Goal: Book appointment/travel/reservation

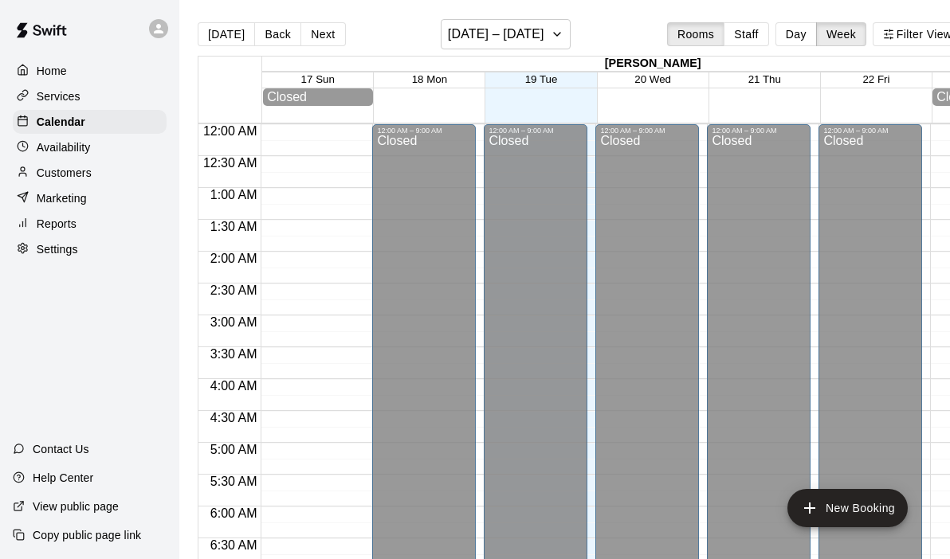
scroll to position [904, 0]
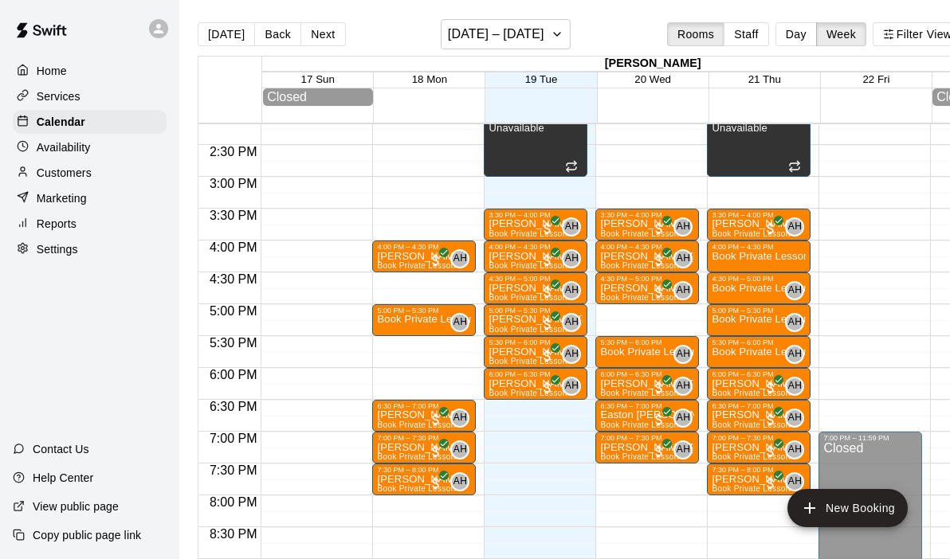
click at [84, 220] on div "Reports" at bounding box center [90, 224] width 154 height 24
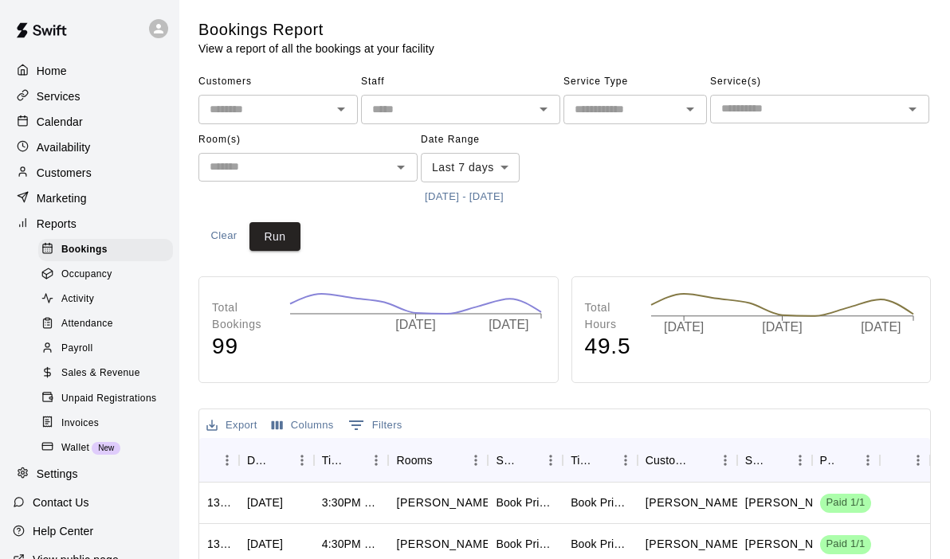
click at [108, 344] on div "Payroll" at bounding box center [105, 349] width 135 height 22
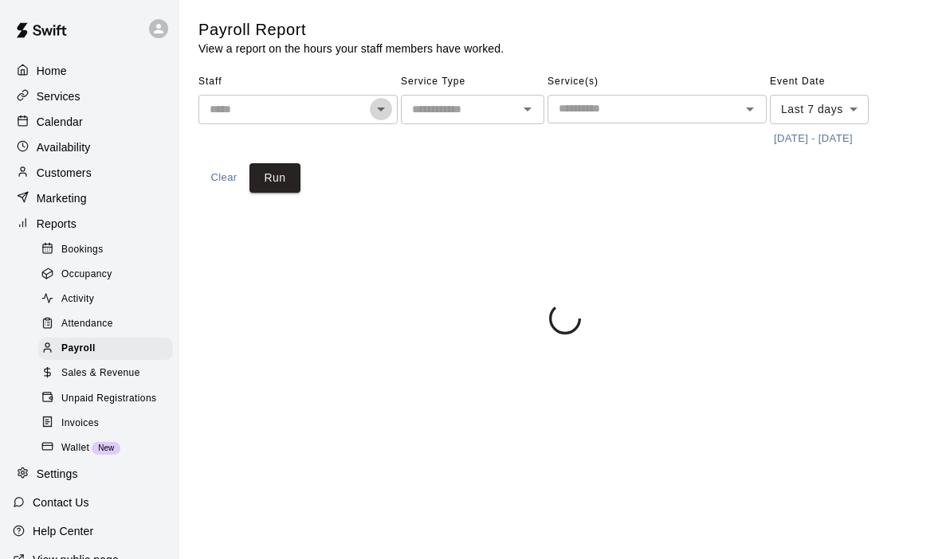
click at [387, 108] on icon "Open" at bounding box center [380, 109] width 19 height 19
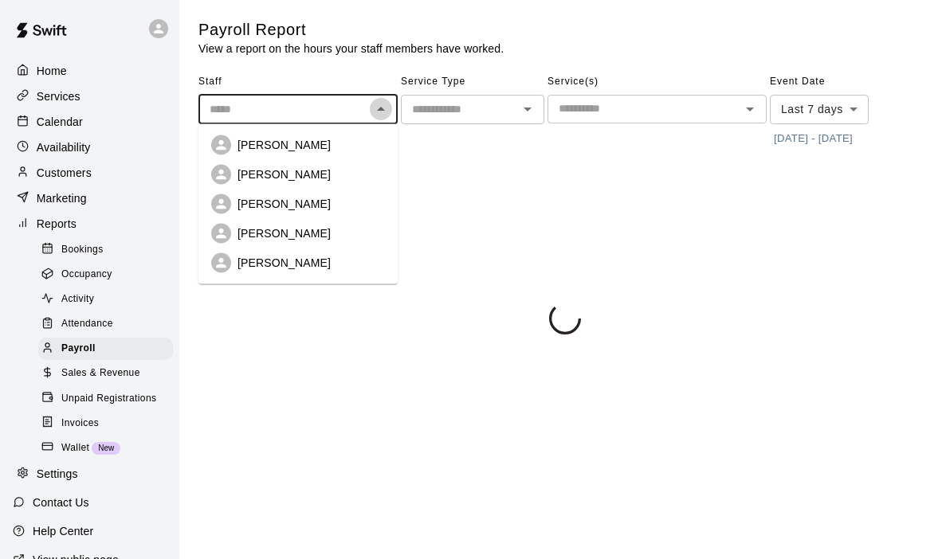
click at [387, 108] on icon "Close" at bounding box center [380, 109] width 19 height 19
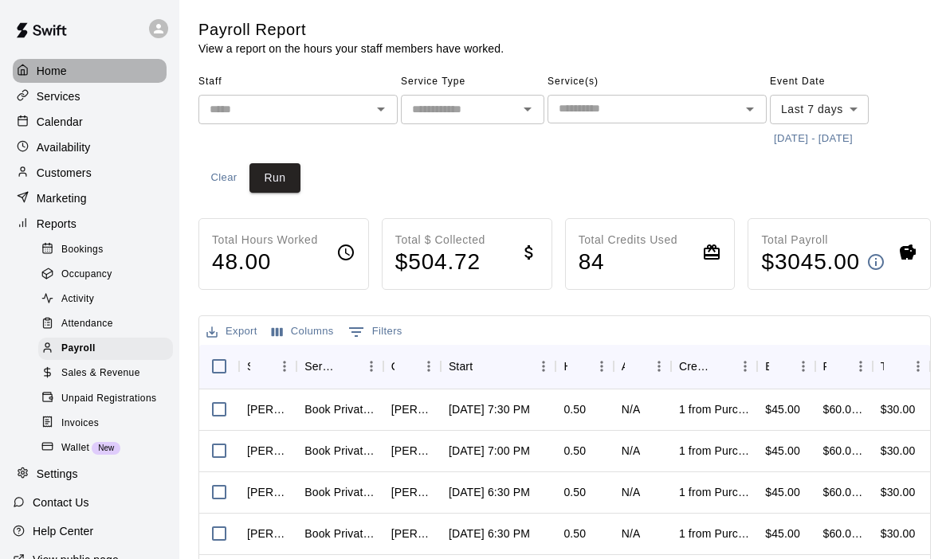
click at [88, 72] on div "Home" at bounding box center [90, 71] width 154 height 24
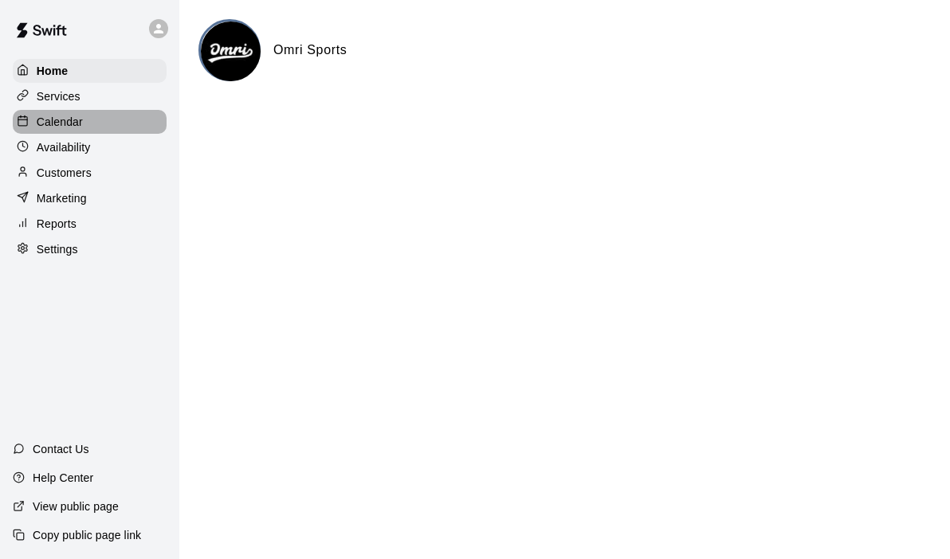
click at [50, 128] on p "Calendar" at bounding box center [60, 122] width 46 height 16
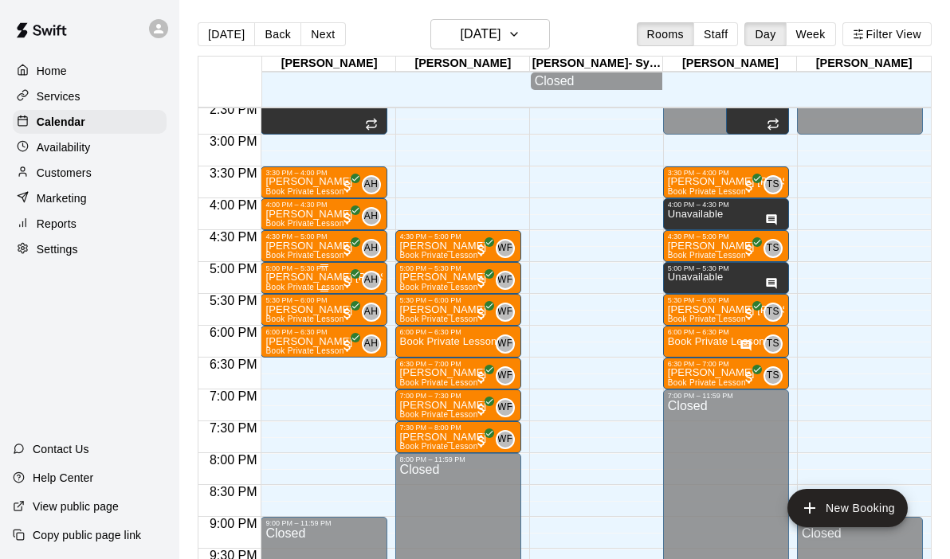
scroll to position [932, 0]
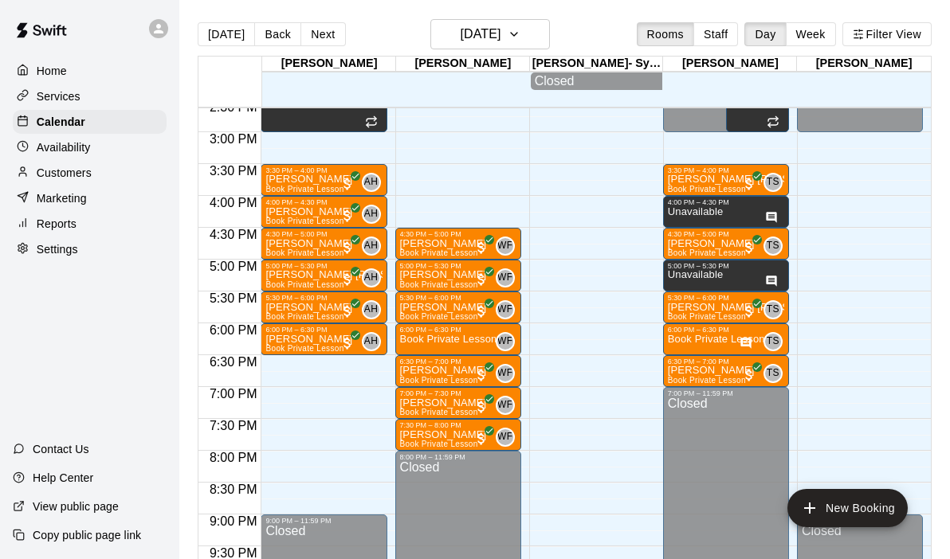
click at [318, 49] on div "[DATE] Back [DATE][DATE] Rooms Staff Day Week Filter View" at bounding box center [565, 37] width 734 height 37
click at [311, 38] on button "Next" at bounding box center [322, 34] width 45 height 24
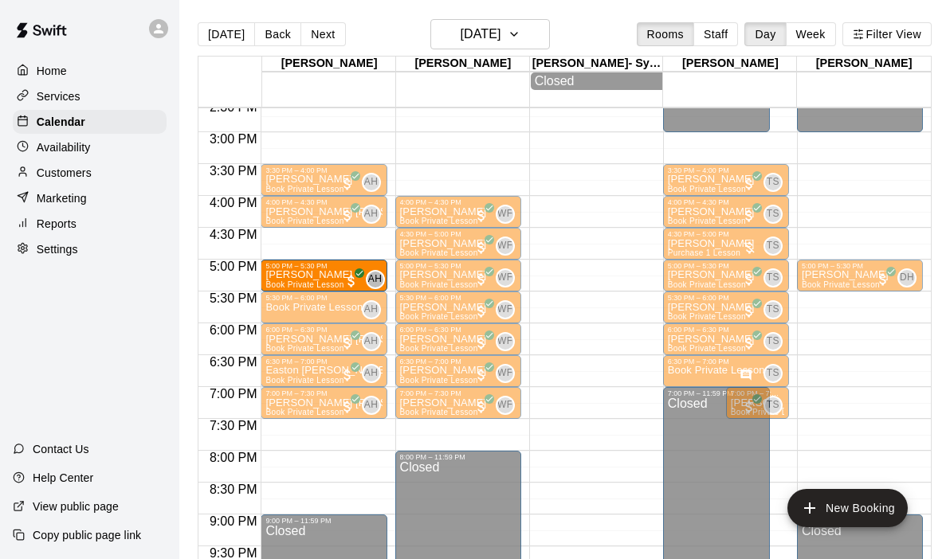
drag, startPoint x: 300, startPoint y: 250, endPoint x: 300, endPoint y: 279, distance: 28.7
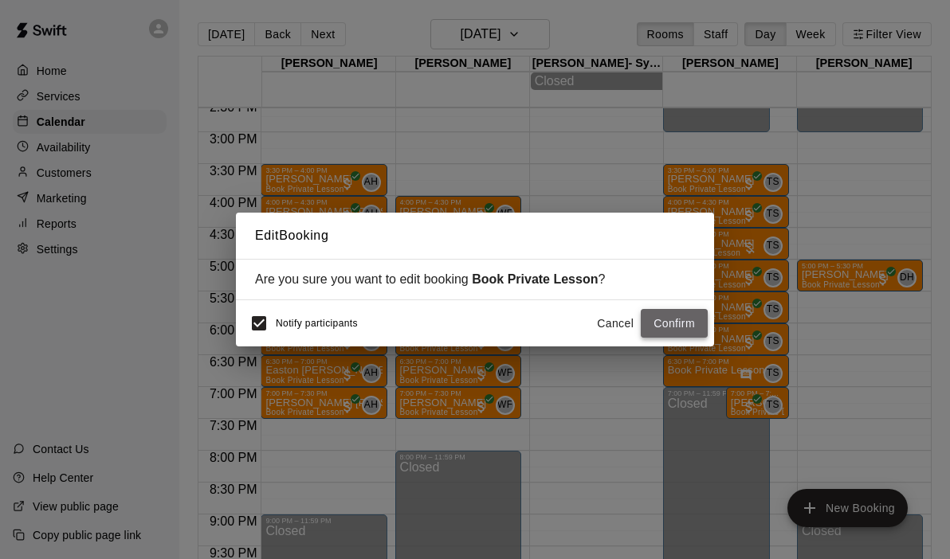
click at [683, 328] on button "Confirm" at bounding box center [674, 323] width 67 height 29
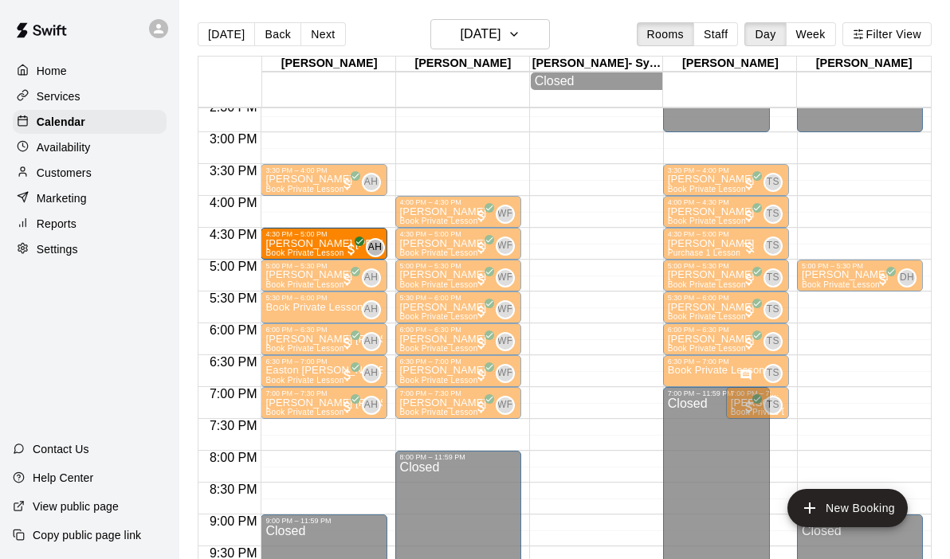
drag, startPoint x: 305, startPoint y: 214, endPoint x: 305, endPoint y: 247, distance: 32.7
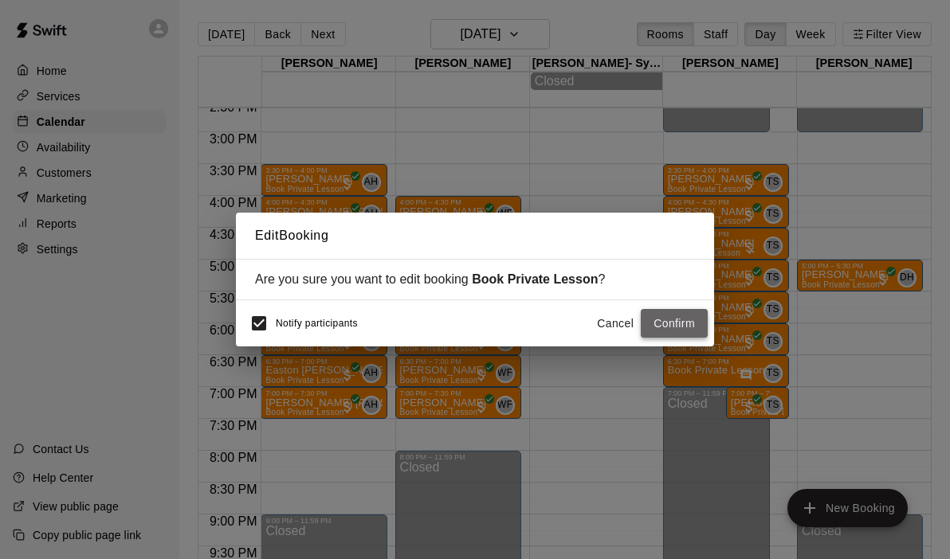
click at [651, 328] on button "Confirm" at bounding box center [674, 323] width 67 height 29
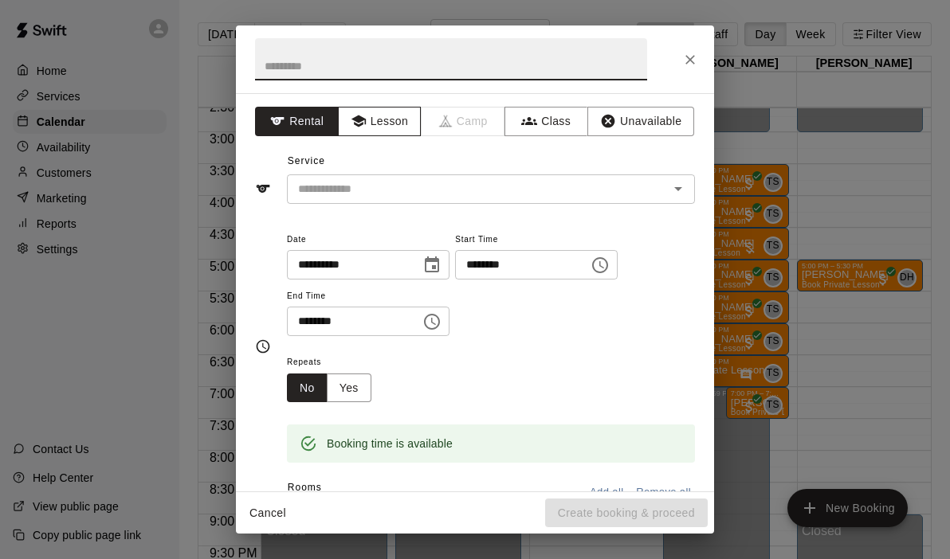
click at [385, 121] on button "Lesson" at bounding box center [380, 121] width 84 height 29
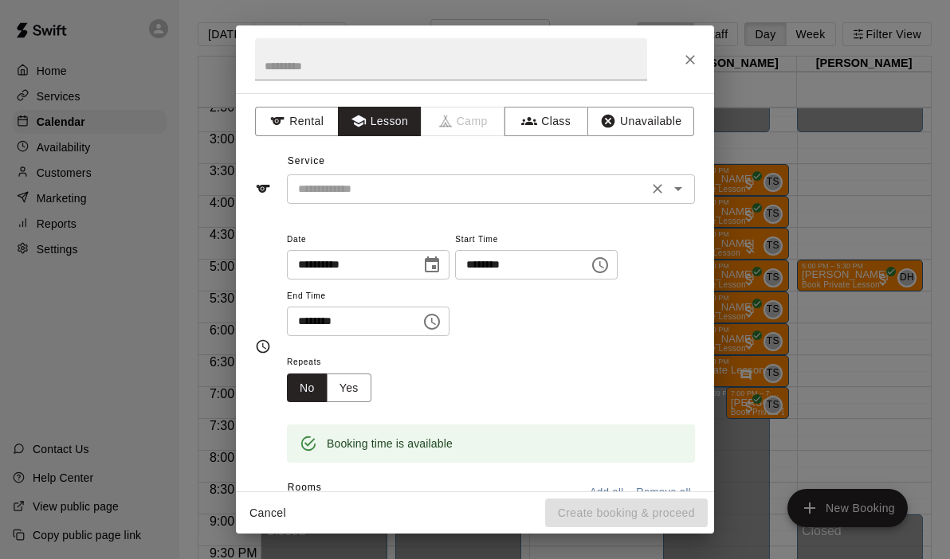
click at [677, 194] on icon "Open" at bounding box center [678, 188] width 19 height 19
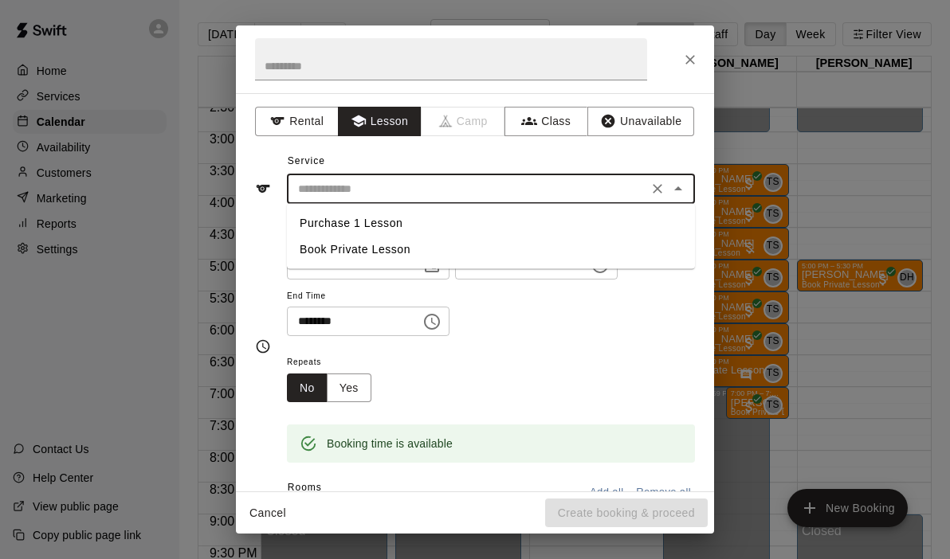
click at [438, 255] on li "Book Private Lesson" at bounding box center [491, 250] width 408 height 26
type input "**********"
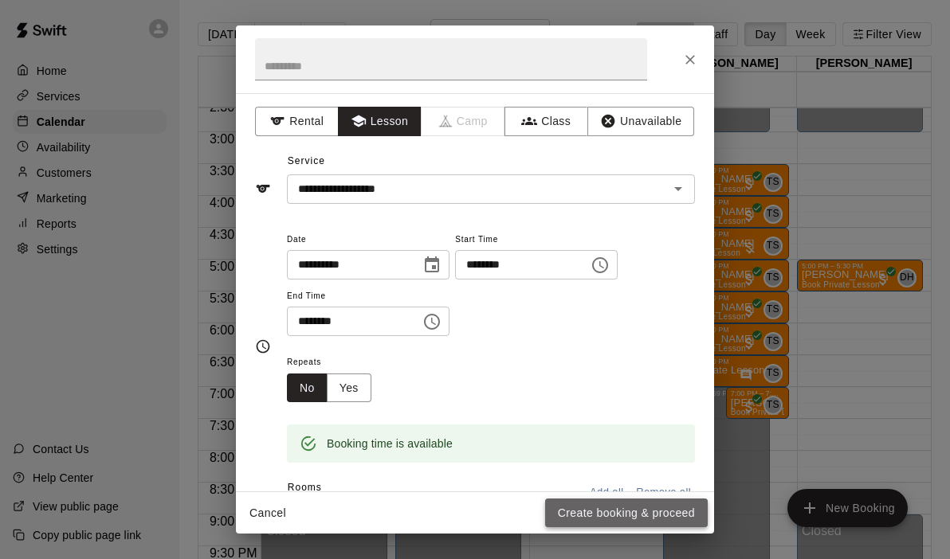
click at [626, 508] on button "Create booking & proceed" at bounding box center [626, 513] width 163 height 29
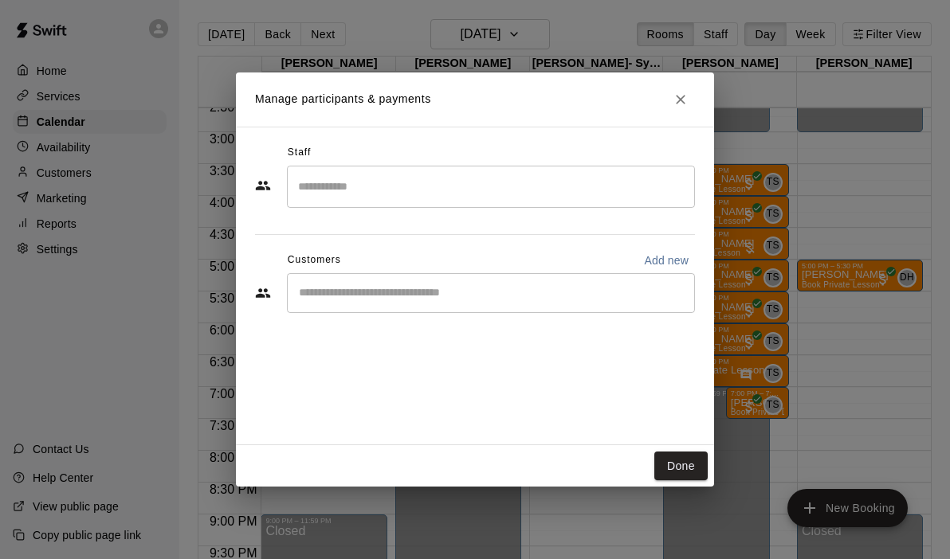
click at [354, 194] on input "Search staff" at bounding box center [491, 187] width 394 height 28
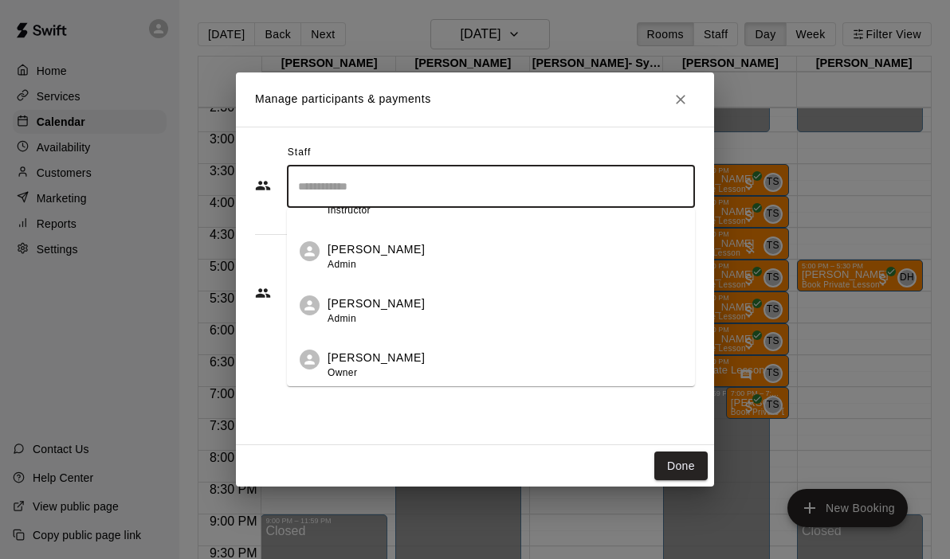
scroll to position [92, 0]
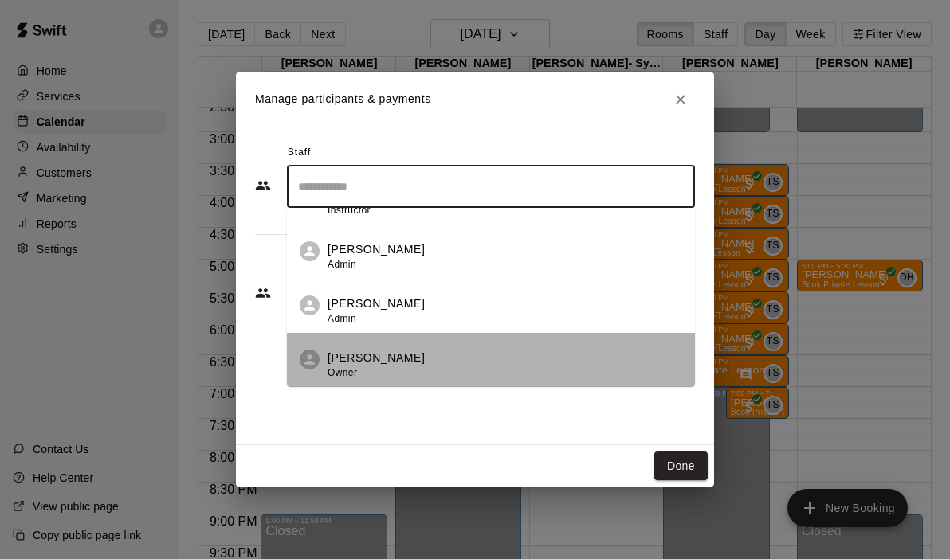
click at [346, 354] on p "[PERSON_NAME]" at bounding box center [376, 358] width 97 height 17
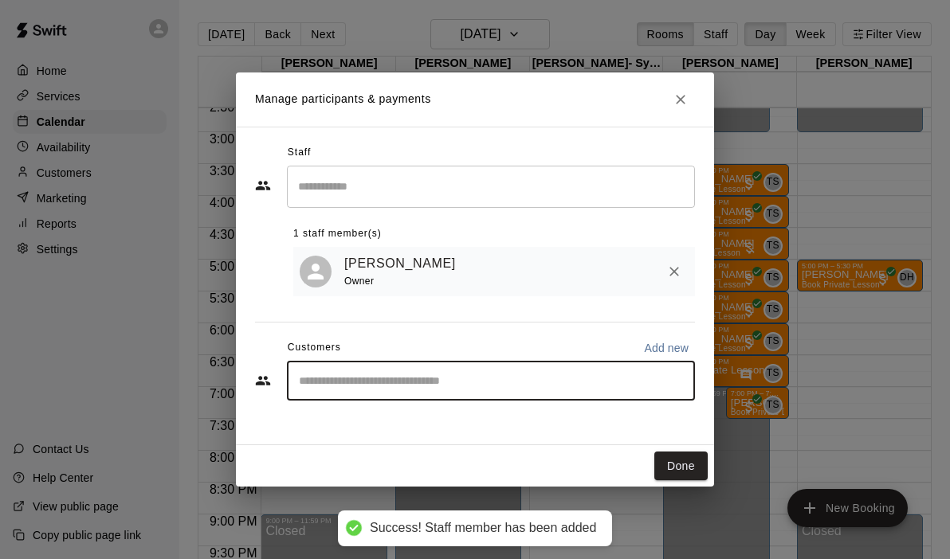
click at [342, 379] on input "Start typing to search customers..." at bounding box center [491, 381] width 394 height 16
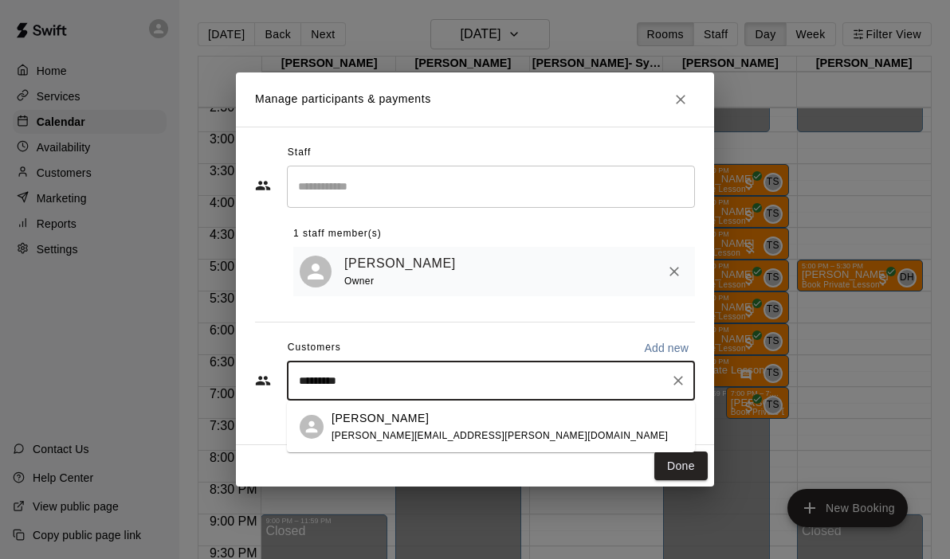
type input "**********"
click at [382, 422] on p "[PERSON_NAME]" at bounding box center [380, 418] width 97 height 17
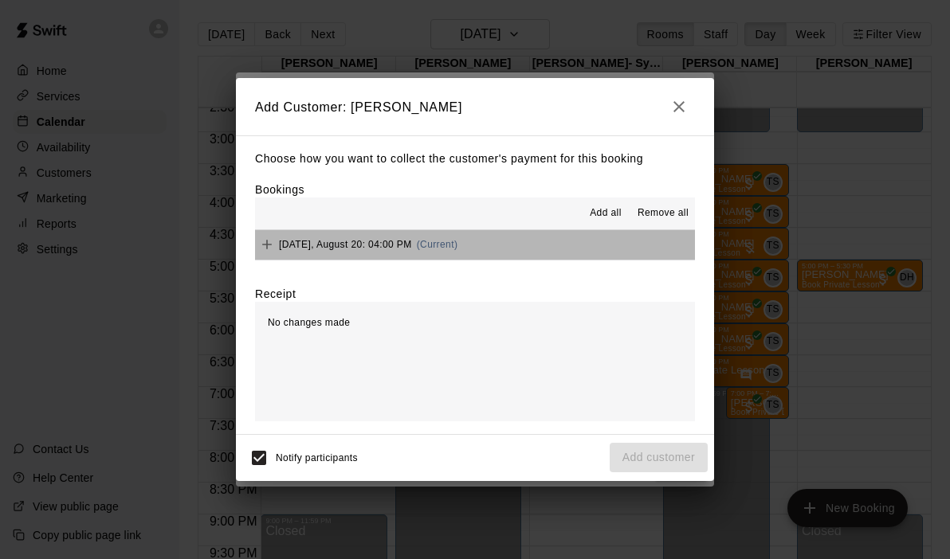
click at [534, 249] on button "[DATE], August 20: 04:00 PM (Current)" at bounding box center [475, 244] width 440 height 29
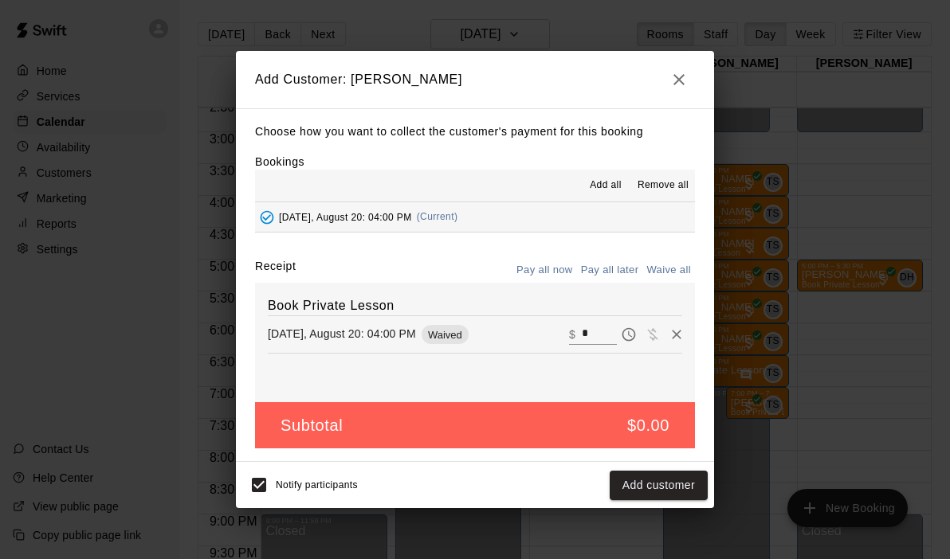
click at [599, 326] on input "*" at bounding box center [599, 334] width 35 height 21
click at [603, 340] on input "*" at bounding box center [599, 334] width 35 height 21
type input "**"
click at [673, 485] on button "Checkout" at bounding box center [670, 485] width 75 height 29
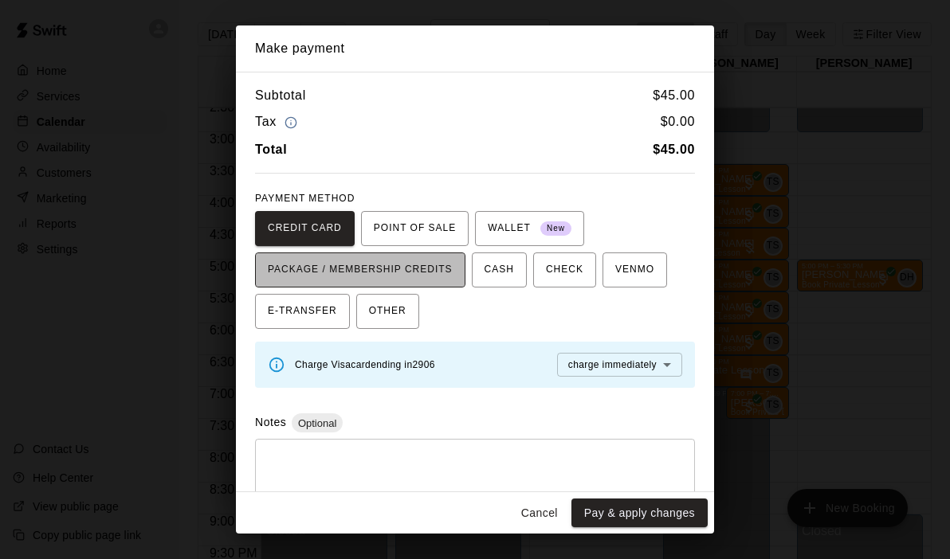
click at [417, 270] on span "PACKAGE / MEMBERSHIP CREDITS" at bounding box center [360, 270] width 185 height 26
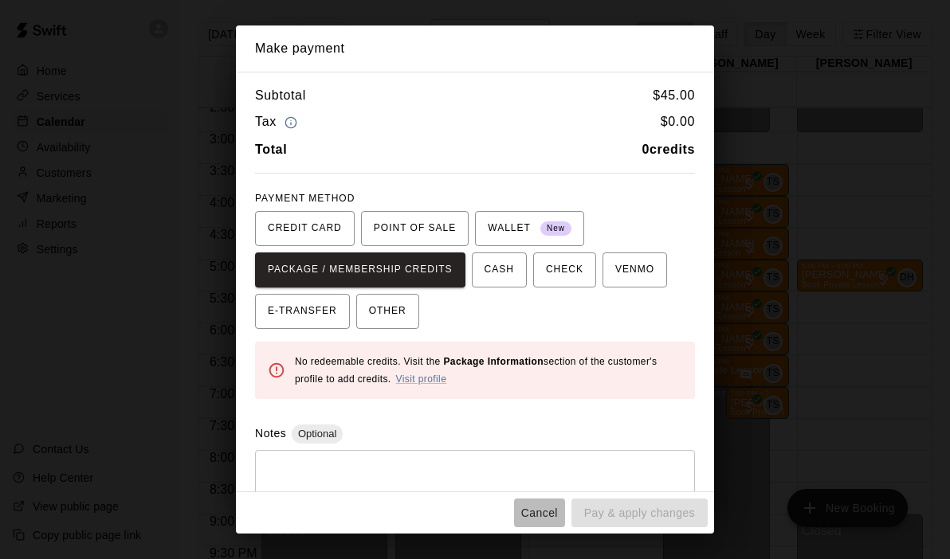
click at [528, 510] on button "Cancel" at bounding box center [539, 513] width 51 height 29
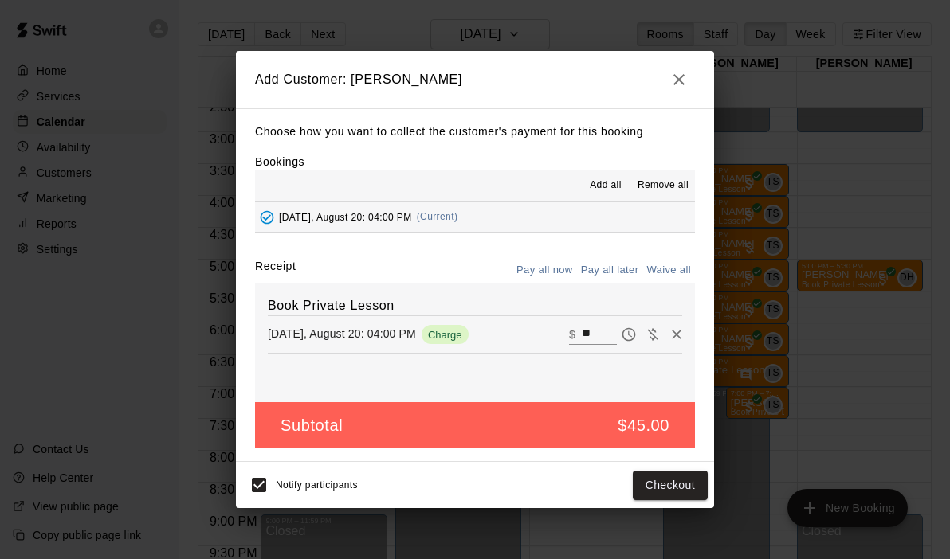
click at [682, 74] on icon "button" at bounding box center [678, 79] width 19 height 19
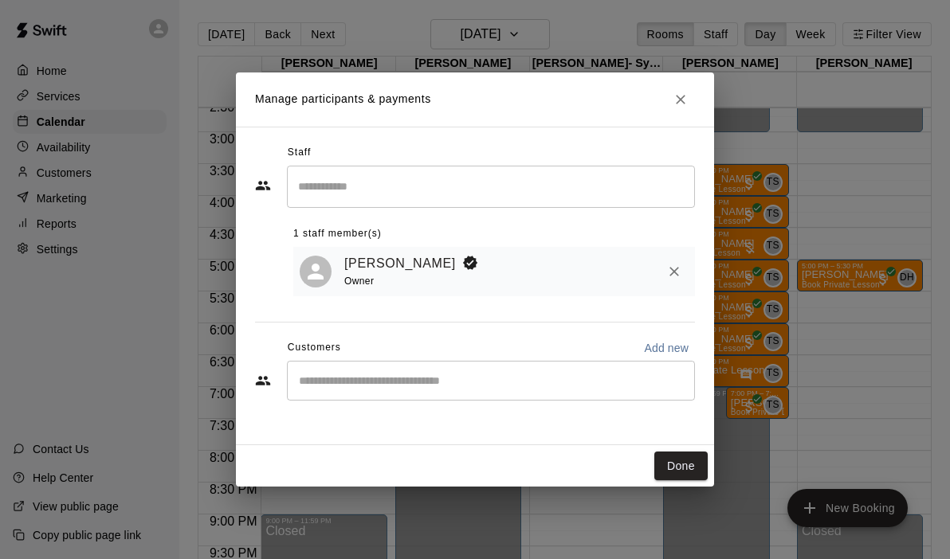
click at [681, 103] on icon "Close" at bounding box center [681, 100] width 16 height 16
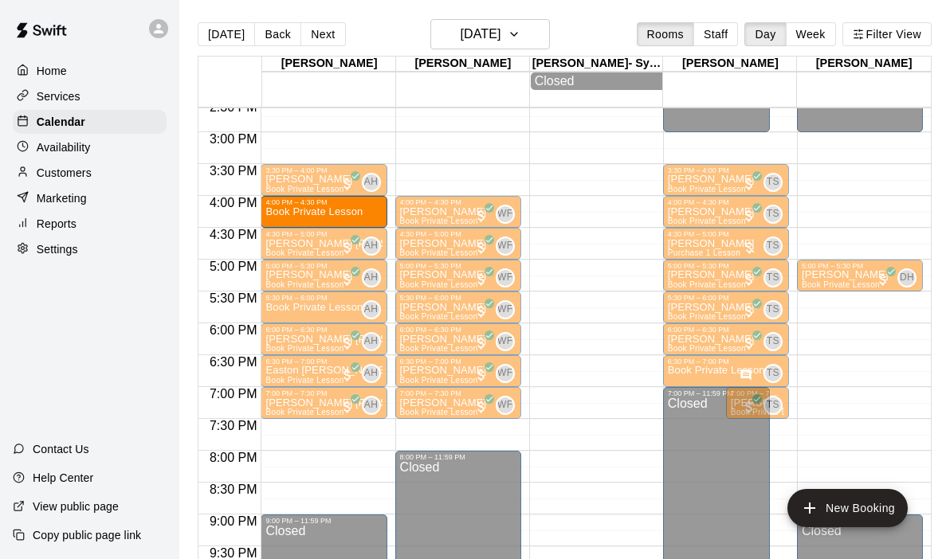
drag, startPoint x: 313, startPoint y: 212, endPoint x: 314, endPoint y: 221, distance: 8.8
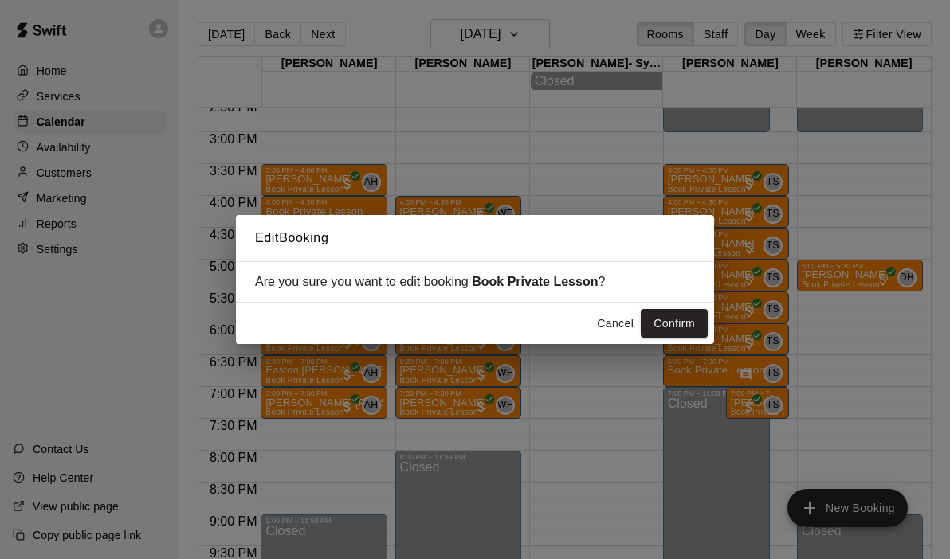
click at [632, 324] on button "Cancel" at bounding box center [615, 323] width 51 height 29
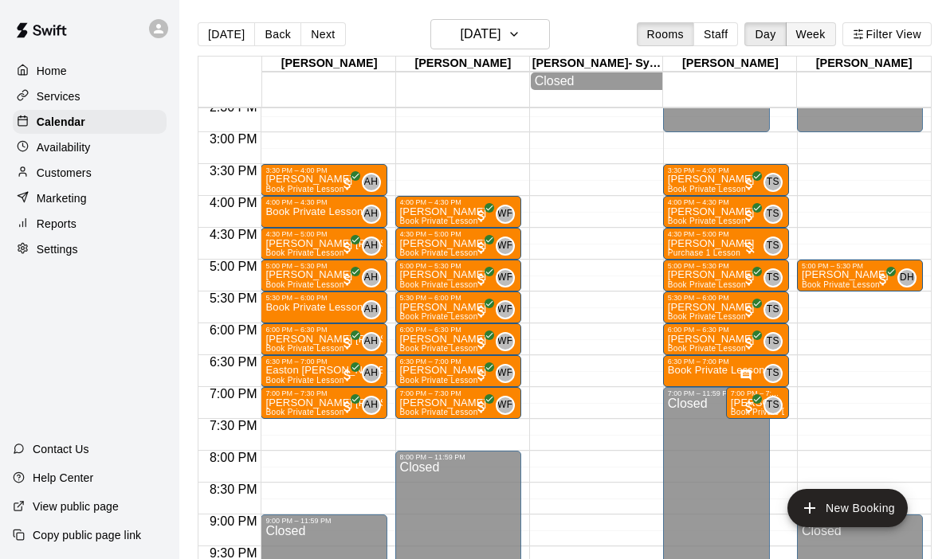
click at [799, 37] on button "Week" at bounding box center [811, 34] width 50 height 24
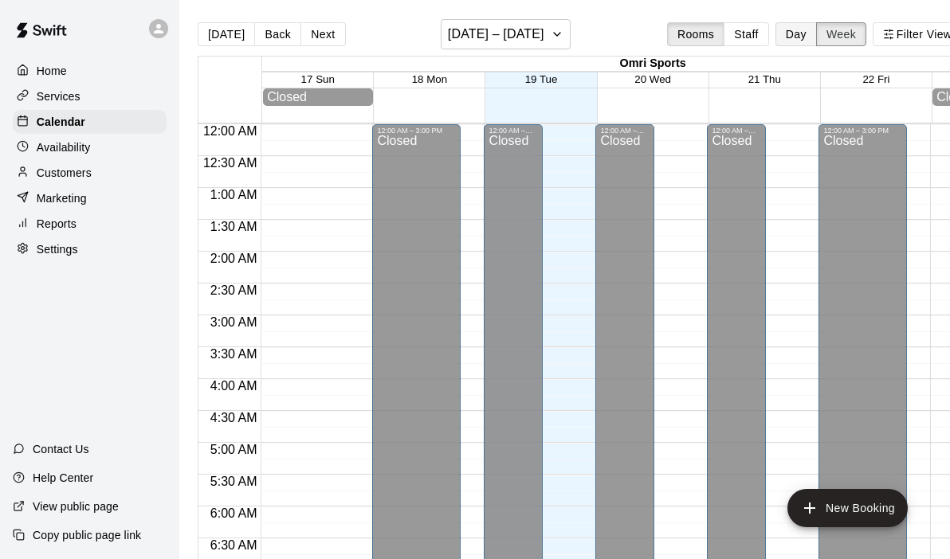
scroll to position [690, 0]
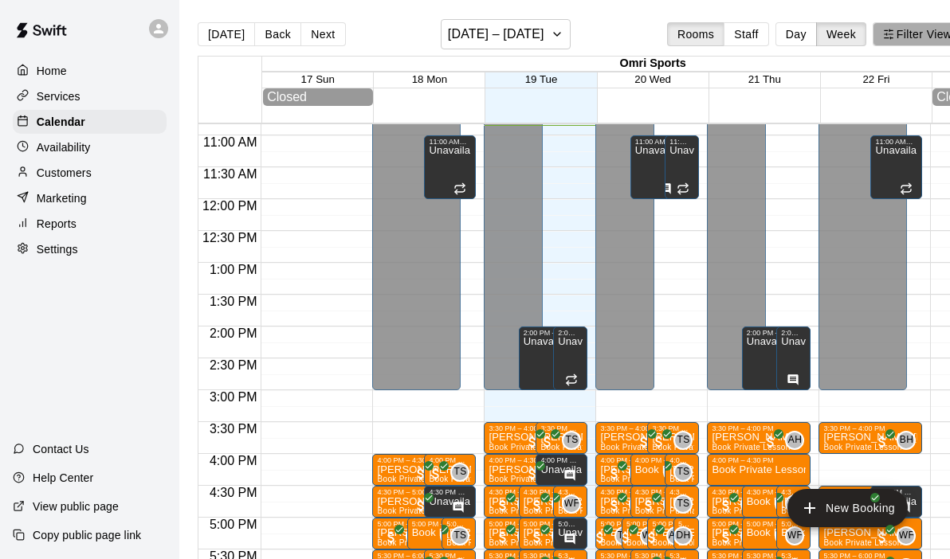
click at [894, 32] on button "Filter View" at bounding box center [917, 34] width 89 height 24
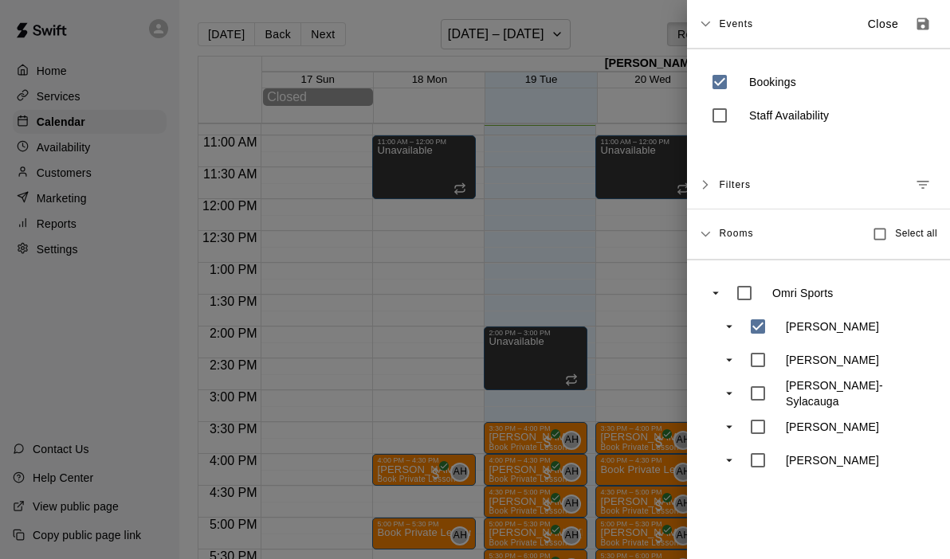
click at [661, 281] on div at bounding box center [475, 279] width 950 height 559
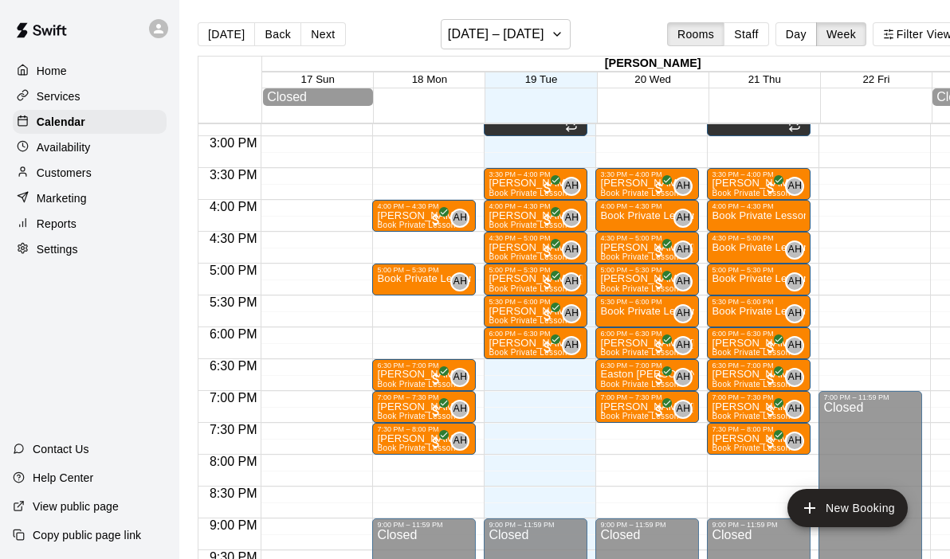
scroll to position [951, 0]
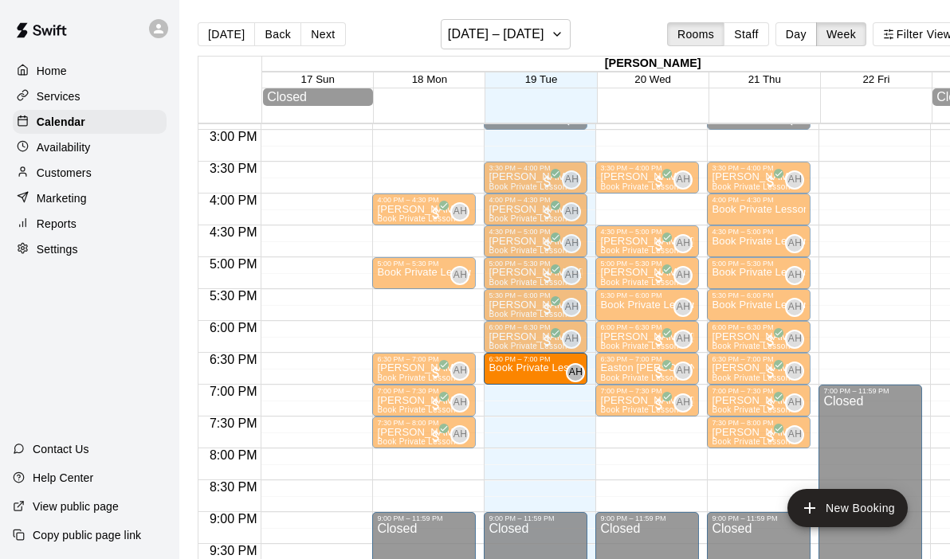
drag, startPoint x: 656, startPoint y: 210, endPoint x: 516, endPoint y: 371, distance: 213.5
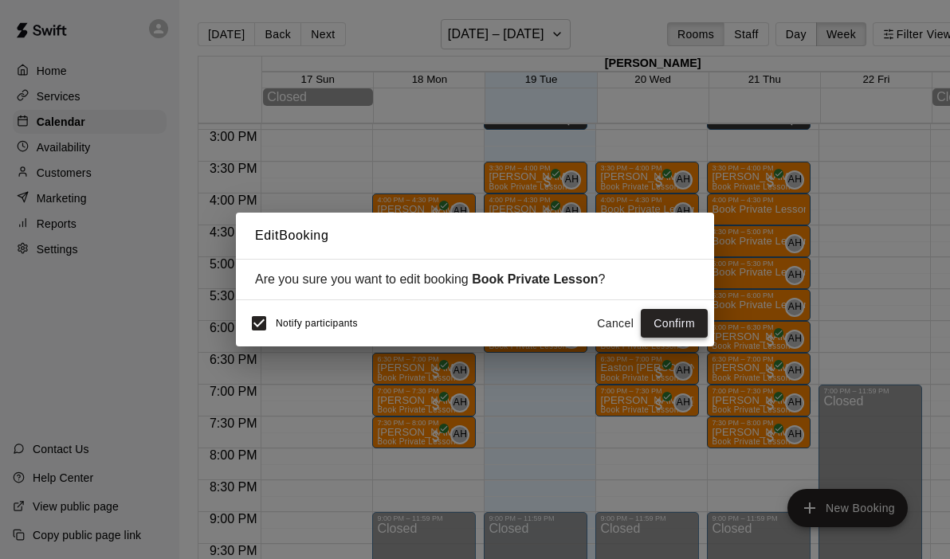
click at [661, 325] on button "Confirm" at bounding box center [674, 323] width 67 height 29
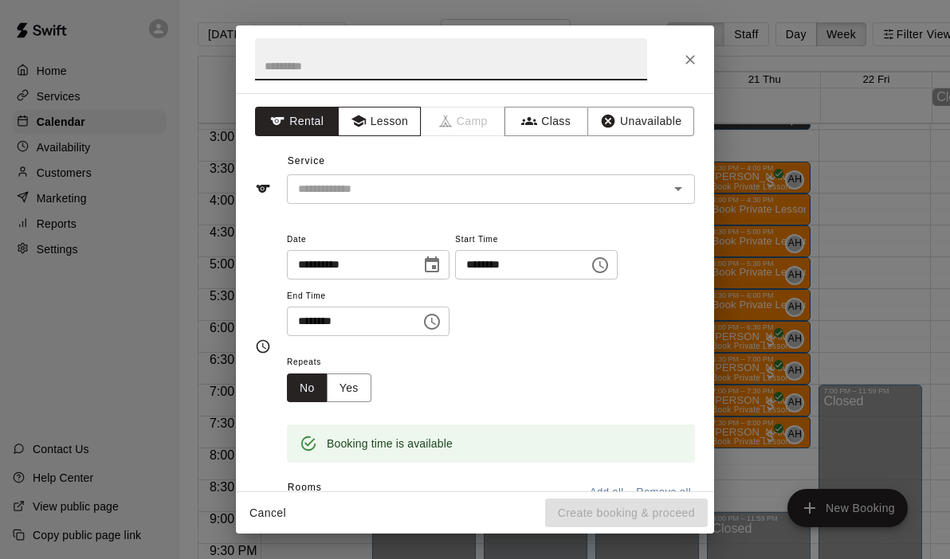
click at [403, 125] on button "Lesson" at bounding box center [380, 121] width 84 height 29
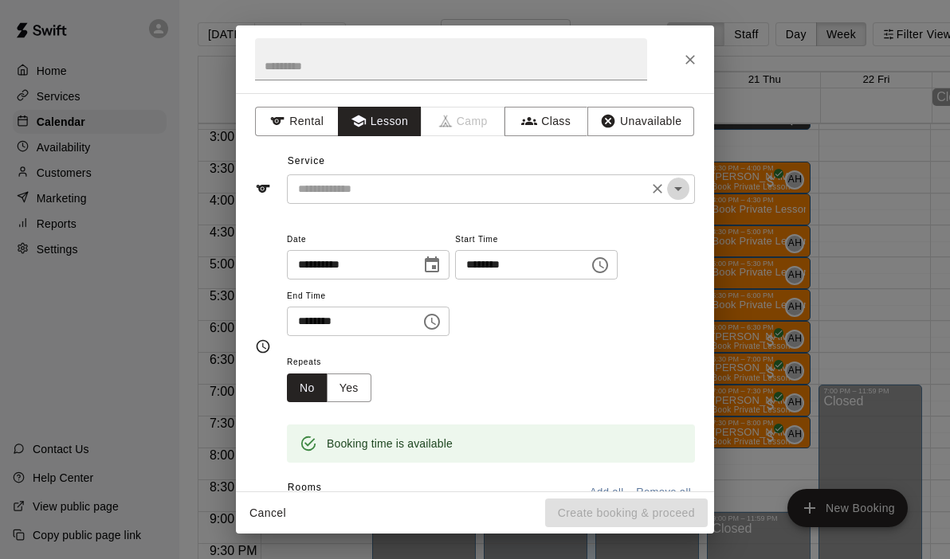
click at [683, 180] on icon "Open" at bounding box center [678, 188] width 19 height 19
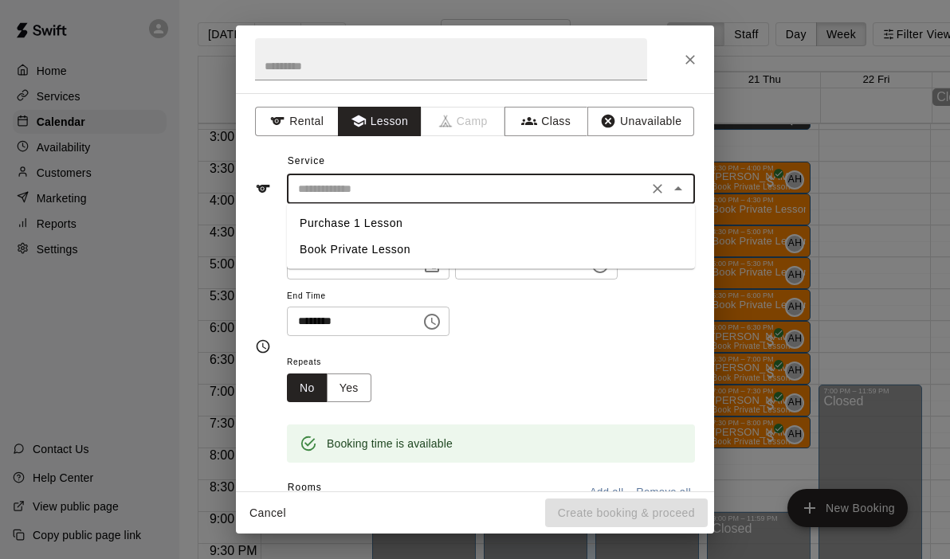
click at [379, 253] on li "Book Private Lesson" at bounding box center [491, 250] width 408 height 26
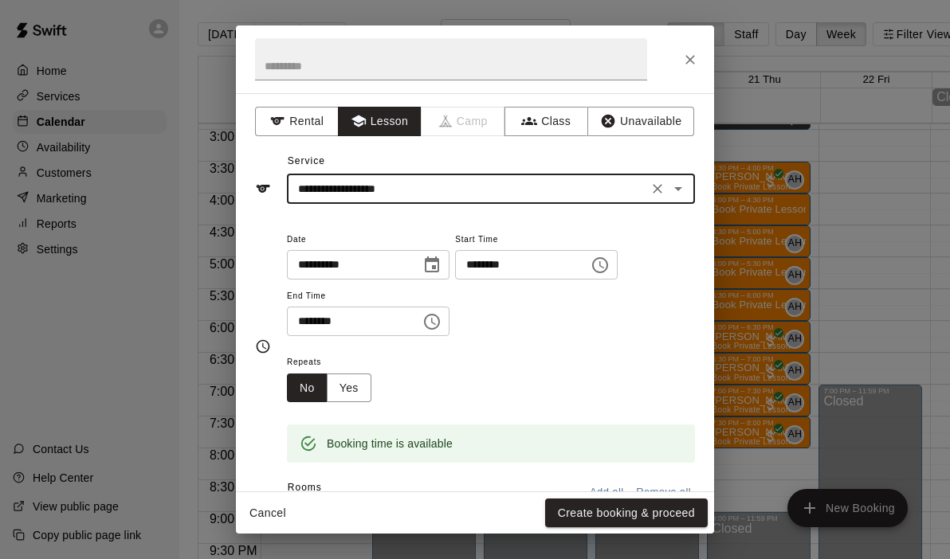
click at [680, 189] on icon "Open" at bounding box center [678, 189] width 8 height 4
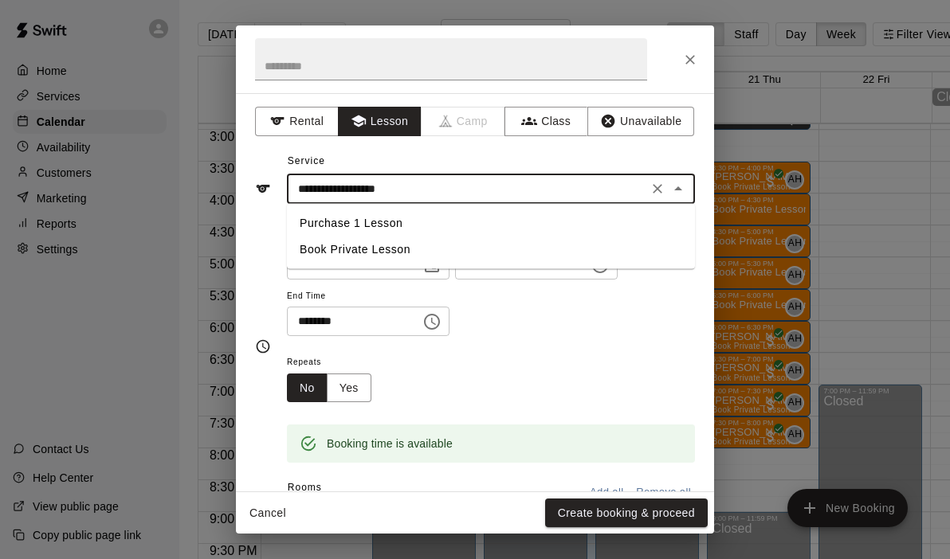
click at [422, 222] on li "Purchase 1 Lesson" at bounding box center [491, 223] width 408 height 26
type input "**********"
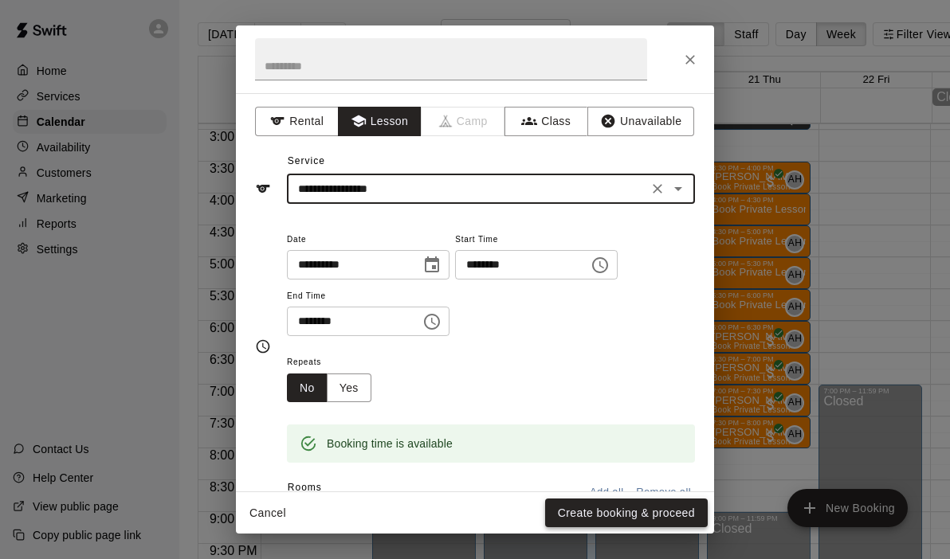
click at [655, 518] on button "Create booking & proceed" at bounding box center [626, 513] width 163 height 29
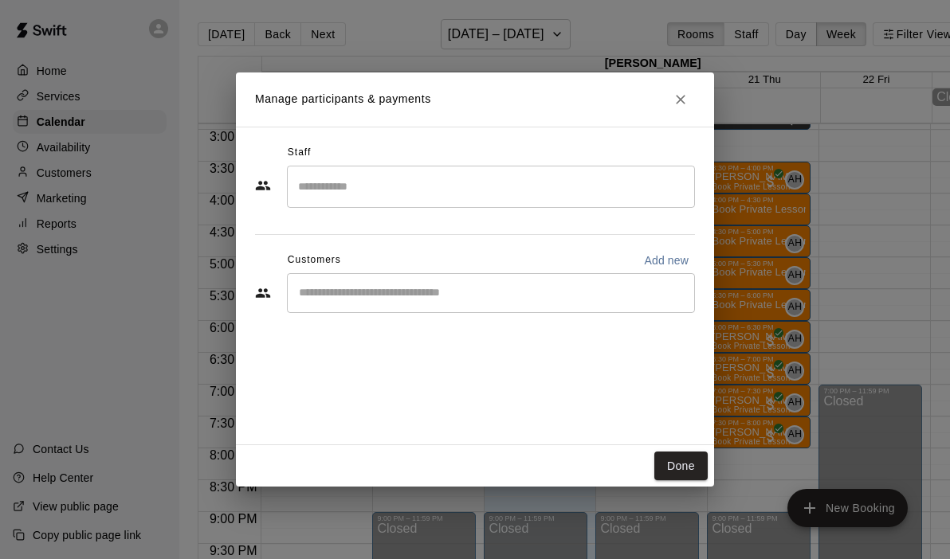
click at [376, 183] on input "Search staff" at bounding box center [491, 187] width 394 height 28
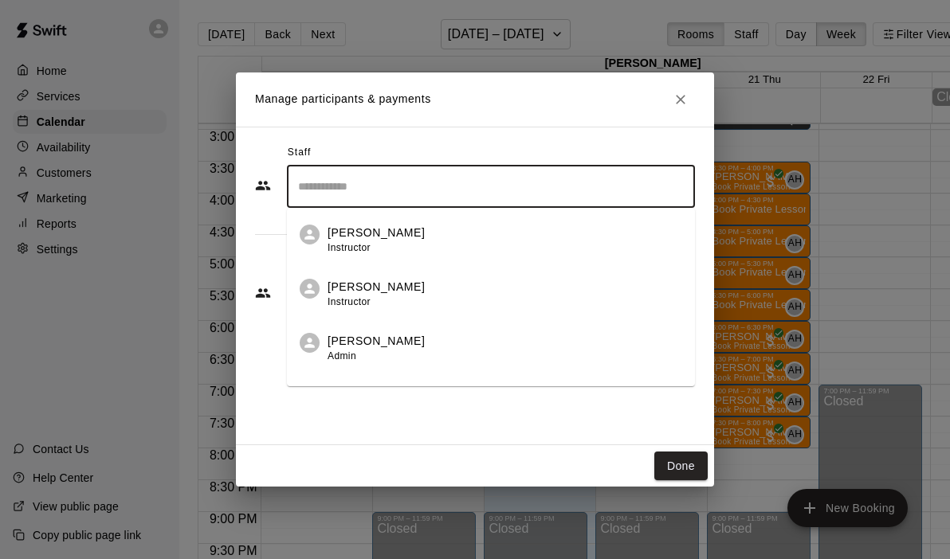
scroll to position [92, 0]
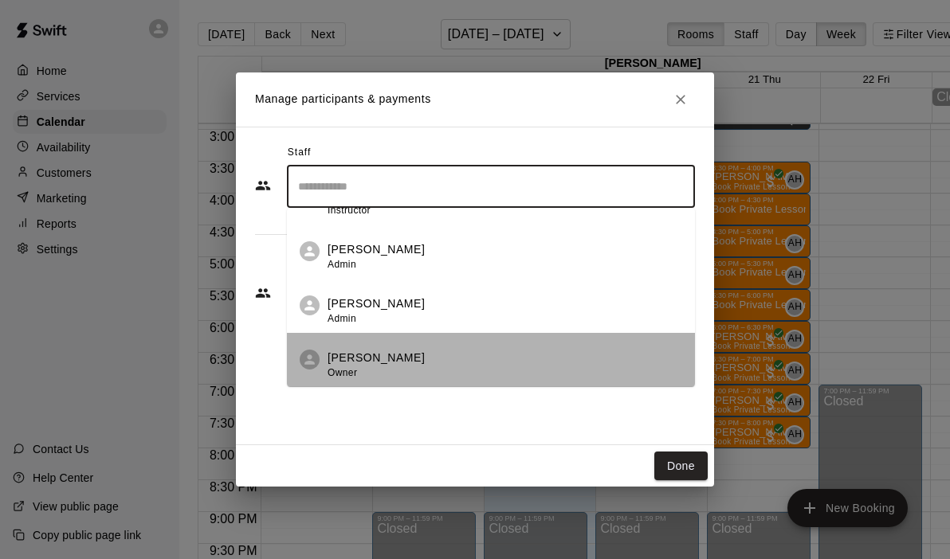
click at [368, 371] on div "[PERSON_NAME] Owner" at bounding box center [376, 365] width 97 height 31
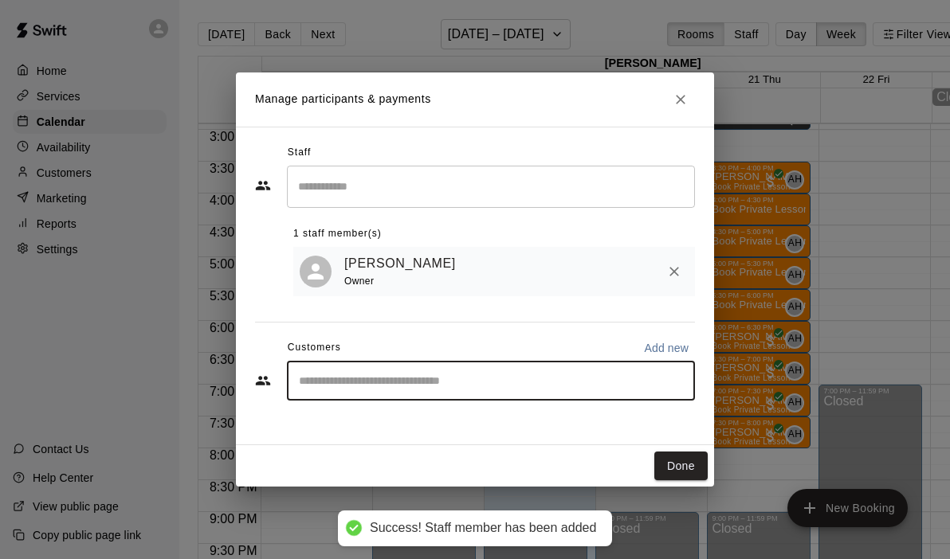
click at [369, 387] on input "Start typing to search customers..." at bounding box center [491, 381] width 394 height 16
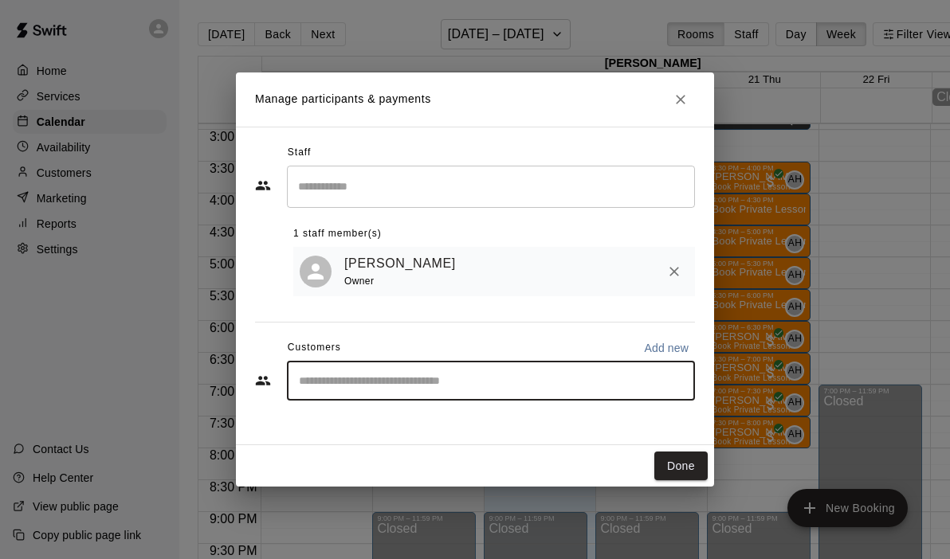
type input "*"
type input "****"
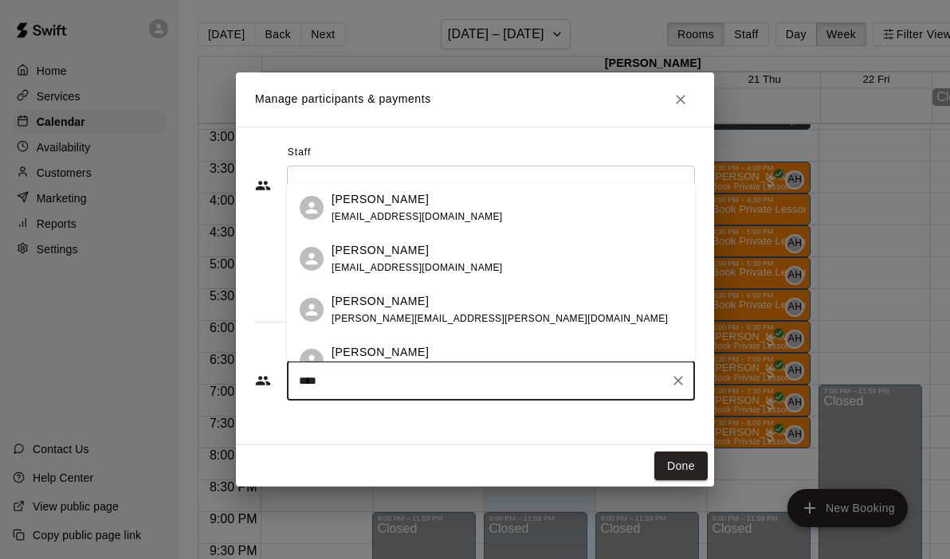
click at [430, 298] on div "[PERSON_NAME]" at bounding box center [500, 301] width 336 height 17
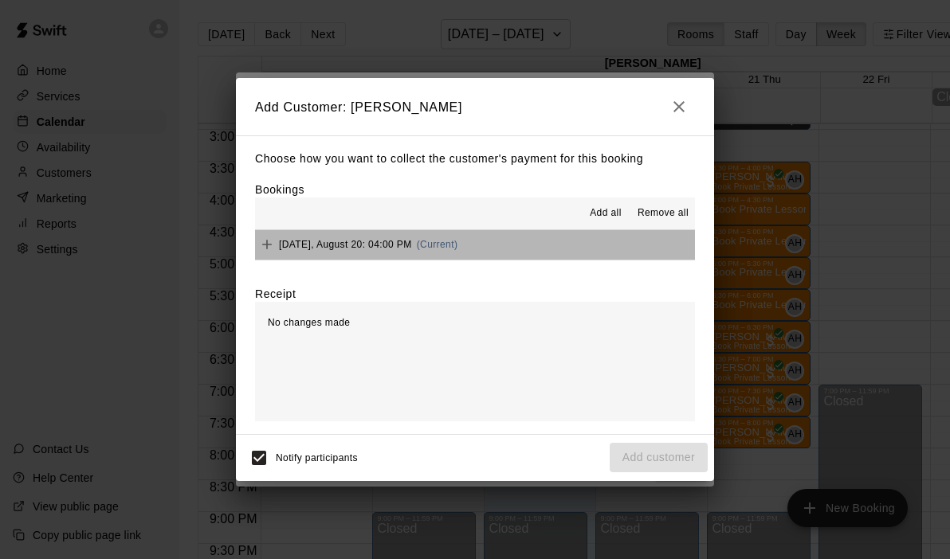
click at [558, 241] on button "[DATE], August 20: 04:00 PM (Current)" at bounding box center [475, 244] width 440 height 29
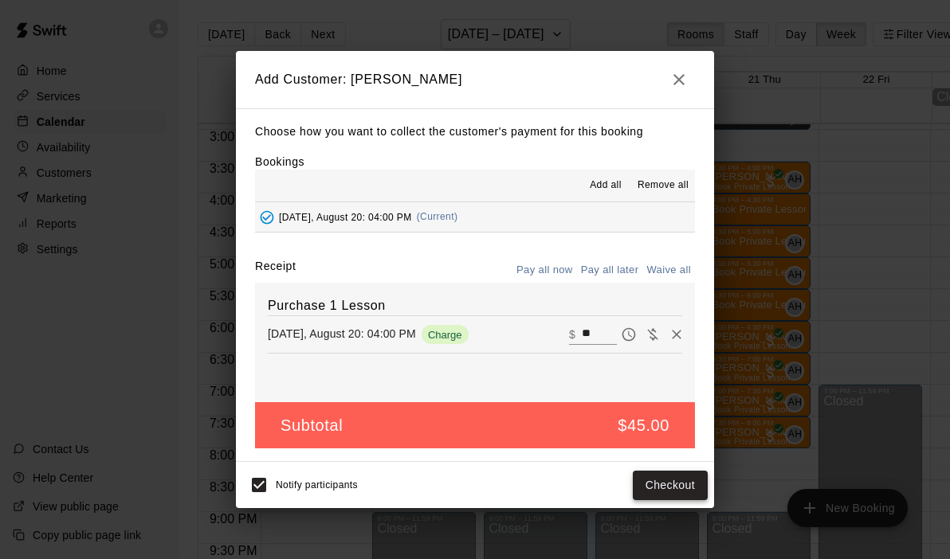
click at [651, 486] on button "Checkout" at bounding box center [670, 485] width 75 height 29
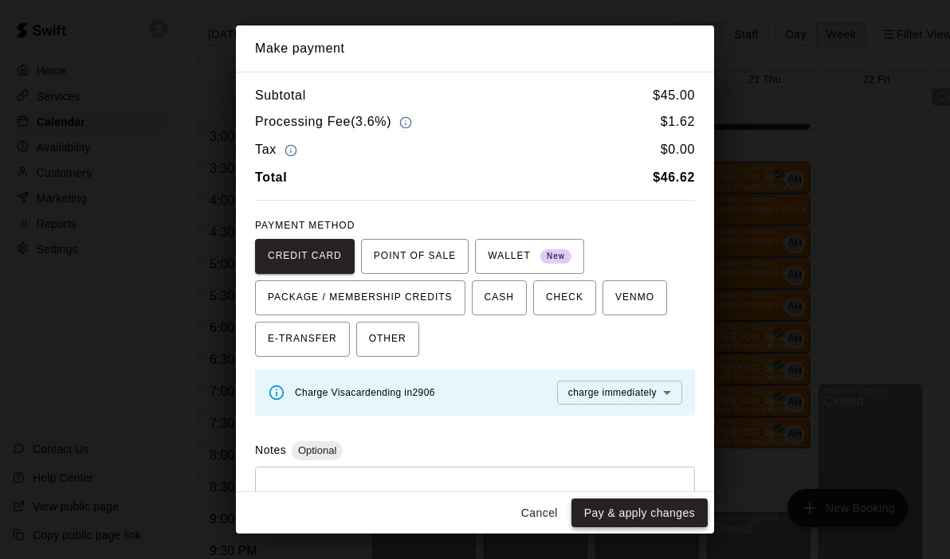
click at [627, 518] on button "Pay & apply changes" at bounding box center [639, 513] width 136 height 29
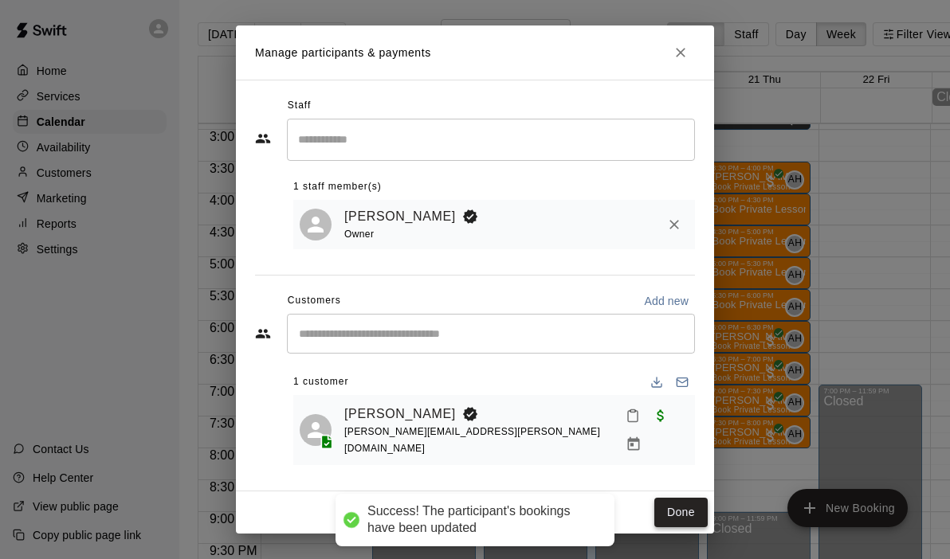
click at [672, 501] on button "Done" at bounding box center [680, 512] width 53 height 29
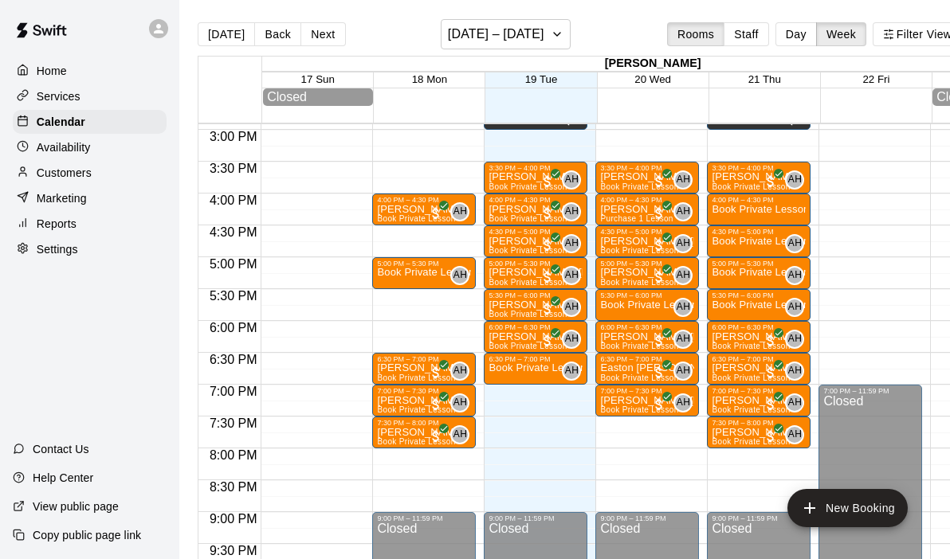
click at [78, 175] on p "Customers" at bounding box center [64, 173] width 55 height 16
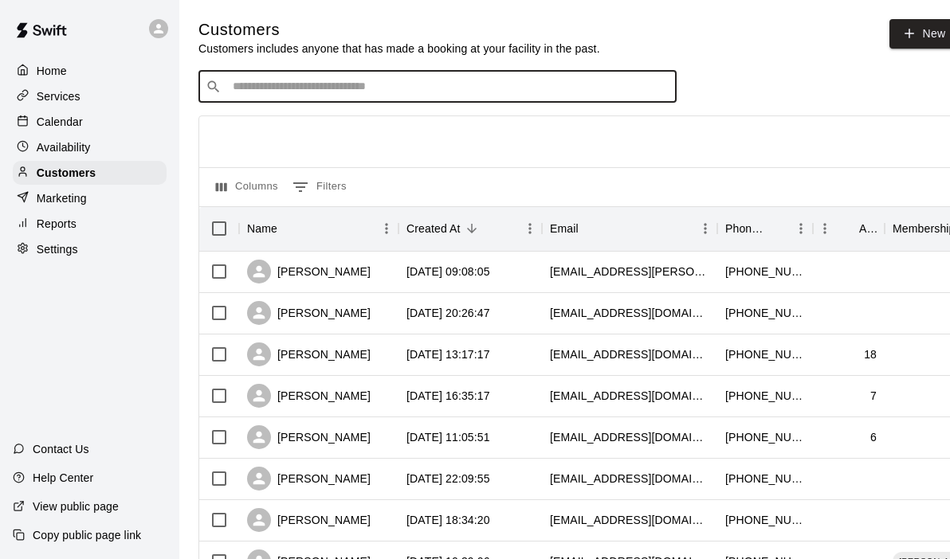
click at [313, 82] on input "Search customers by name or email" at bounding box center [449, 87] width 442 height 16
type input "******"
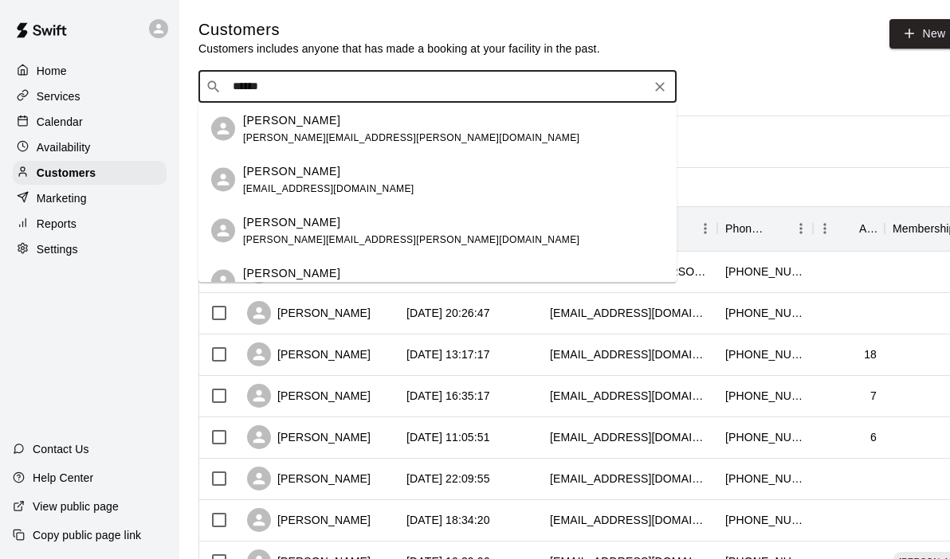
scroll to position [25, 0]
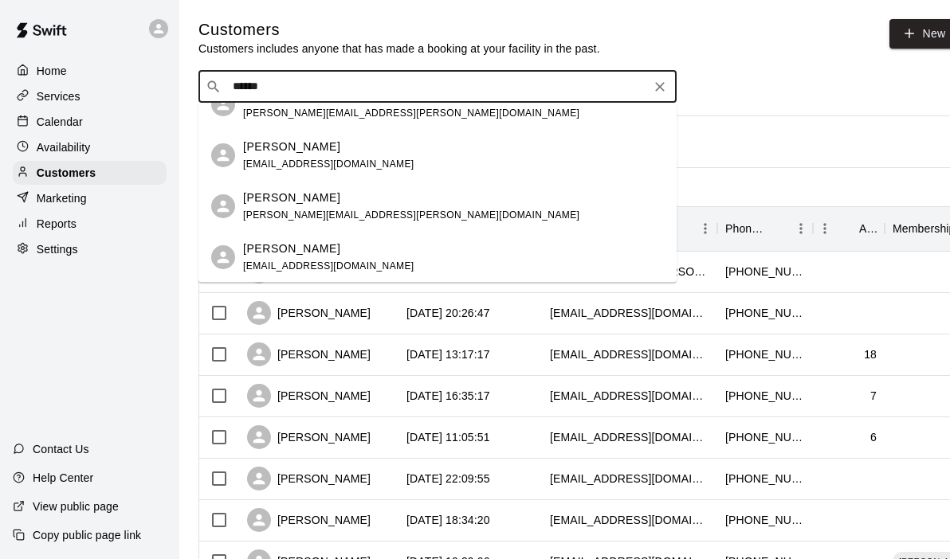
click at [319, 247] on div "[PERSON_NAME]" at bounding box center [328, 248] width 171 height 17
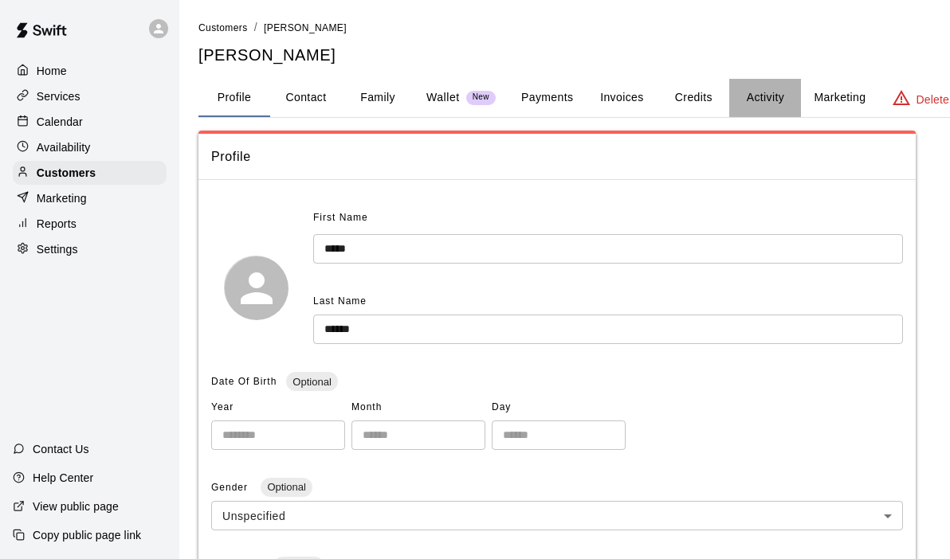
click at [777, 93] on button "Activity" at bounding box center [765, 98] width 72 height 38
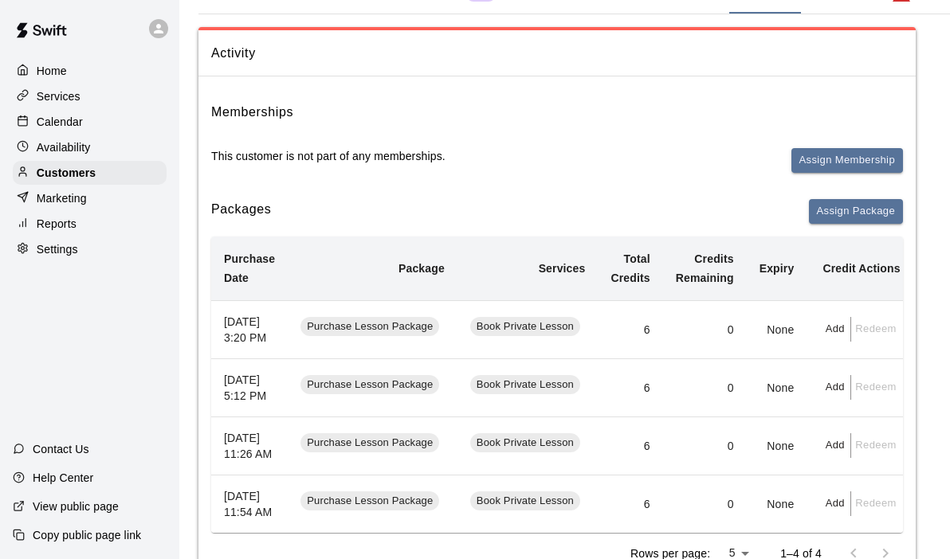
scroll to position [106, 0]
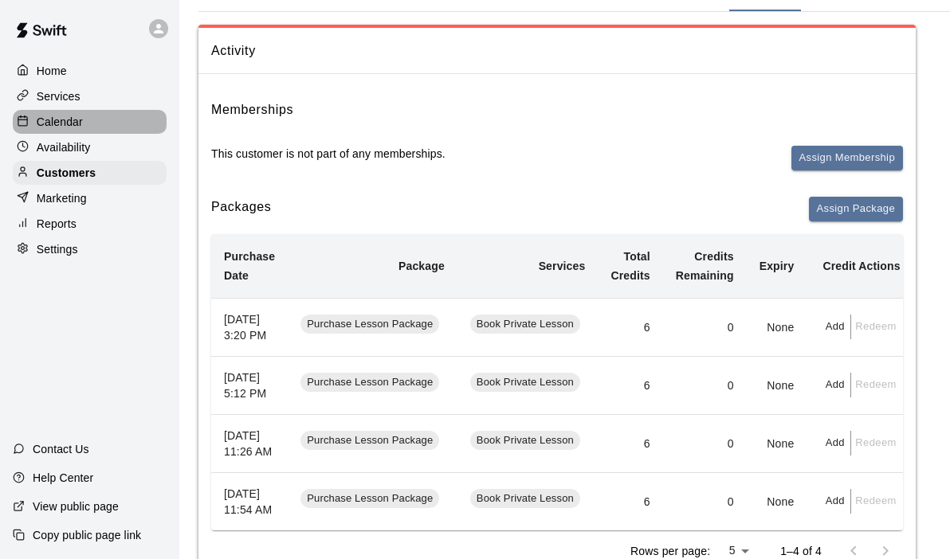
click at [59, 119] on p "Calendar" at bounding box center [60, 122] width 46 height 16
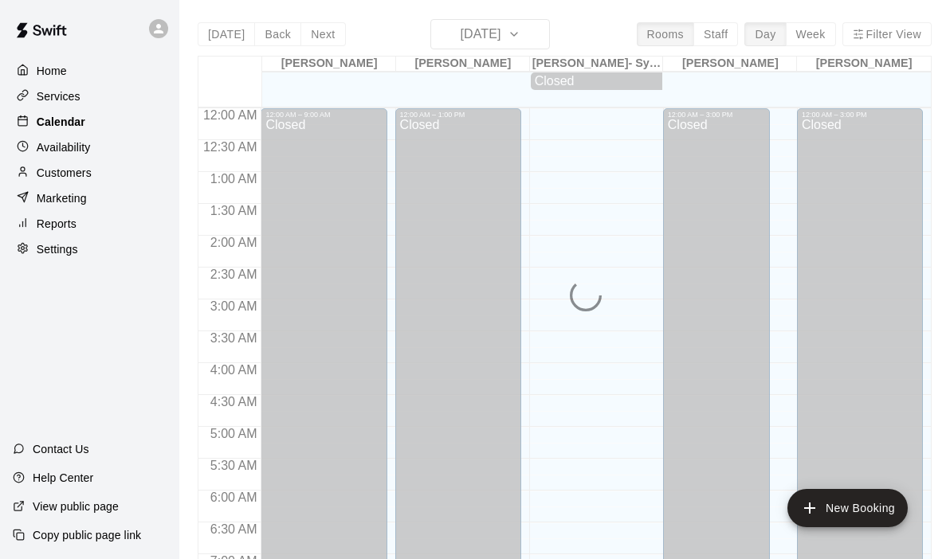
scroll to position [693, 0]
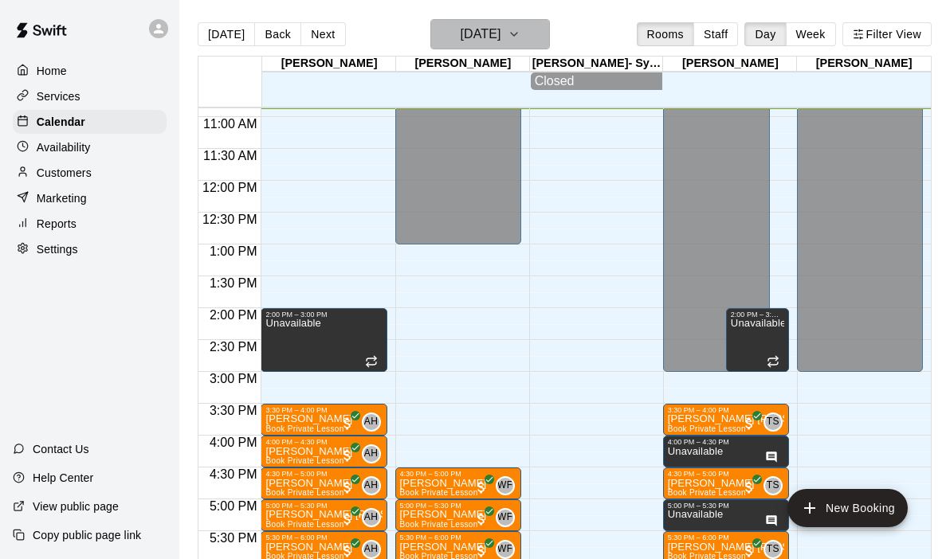
click at [520, 27] on icon "button" at bounding box center [514, 34] width 13 height 19
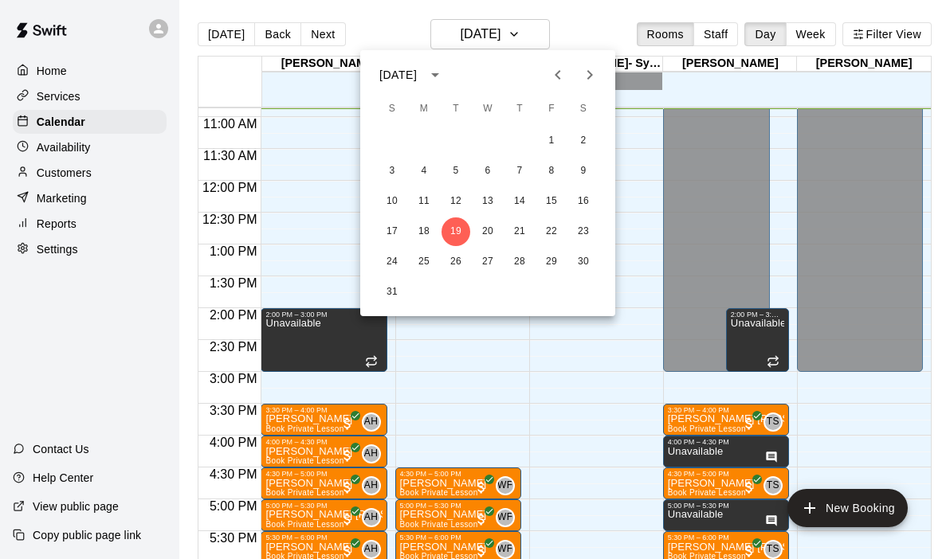
click at [61, 237] on div at bounding box center [475, 279] width 950 height 559
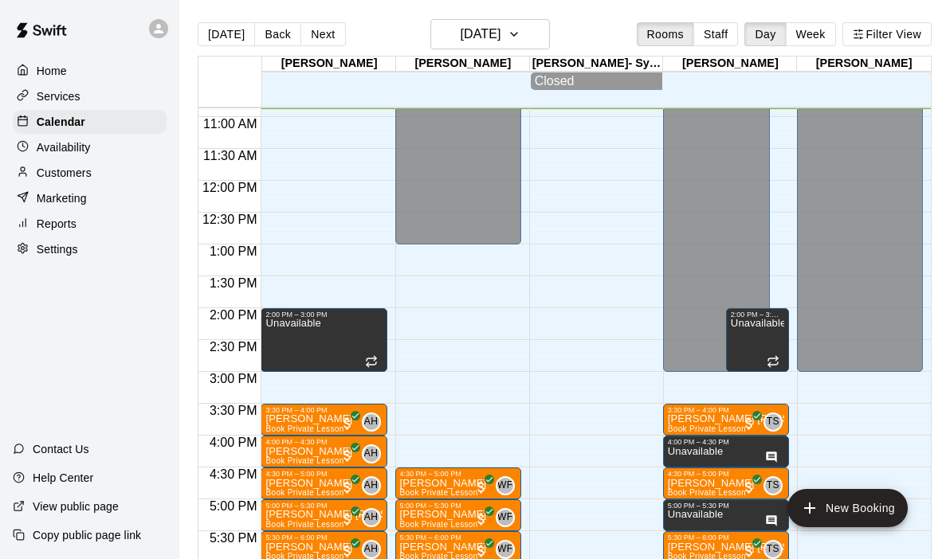
click at [34, 234] on div "Reports" at bounding box center [90, 224] width 154 height 24
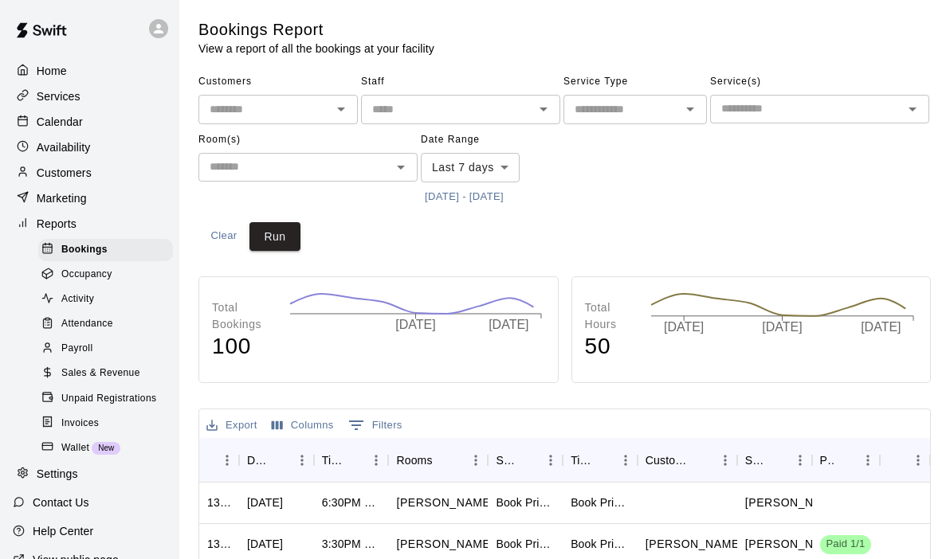
click at [480, 194] on button "[DATE] - [DATE]" at bounding box center [464, 197] width 87 height 25
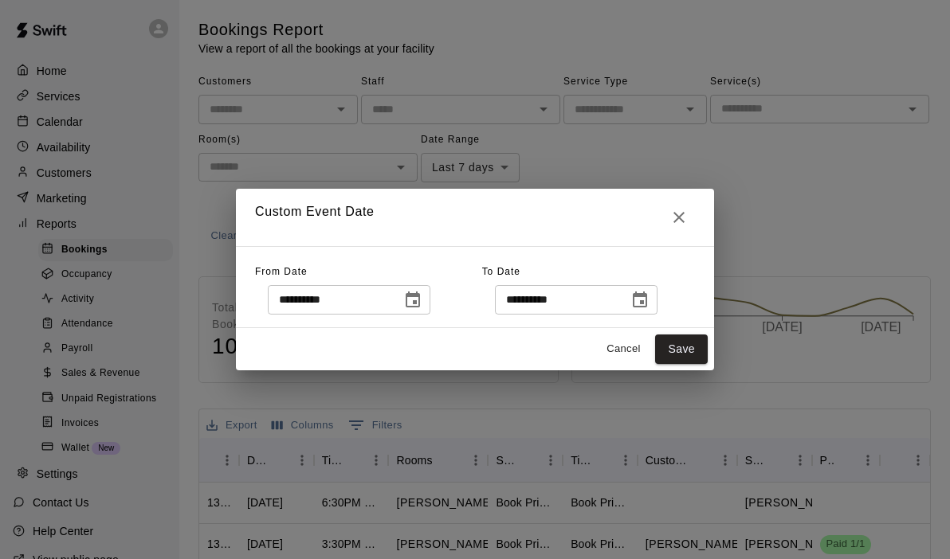
click at [420, 304] on icon "Choose date, selected date is Aug 12, 2025" at bounding box center [413, 300] width 14 height 16
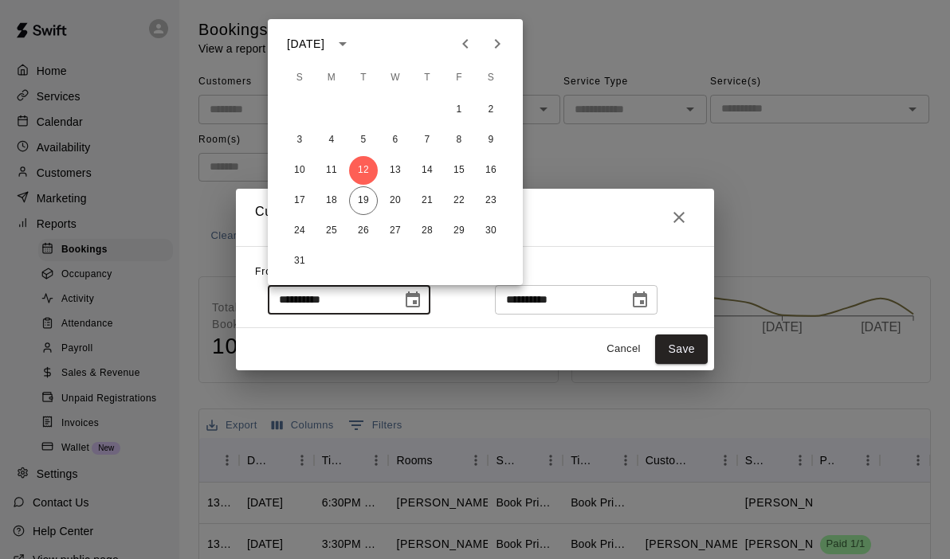
click at [467, 37] on icon "Previous month" at bounding box center [465, 43] width 19 height 19
click at [464, 41] on icon "Previous month" at bounding box center [465, 44] width 6 height 10
click at [292, 230] on button "25" at bounding box center [299, 231] width 29 height 29
type input "**********"
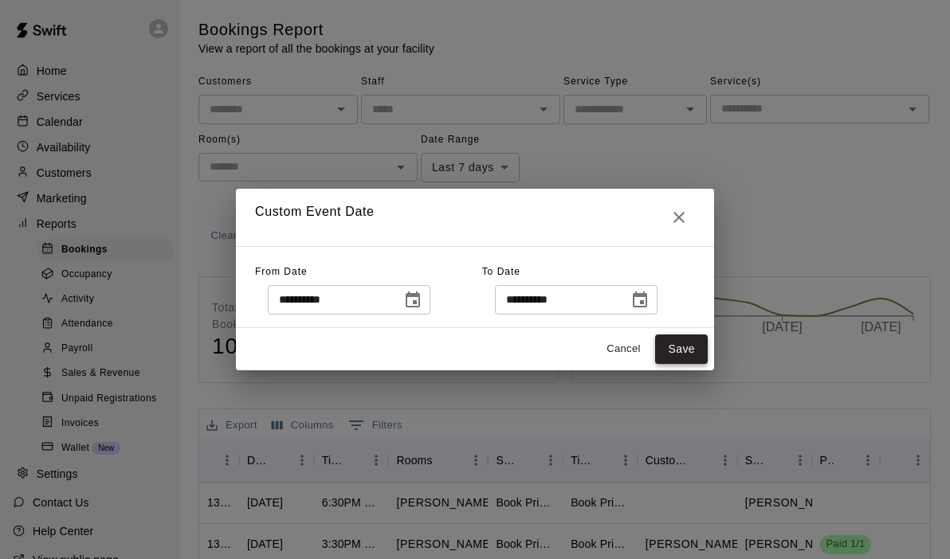
click at [681, 351] on button "Save" at bounding box center [681, 349] width 53 height 29
type input "******"
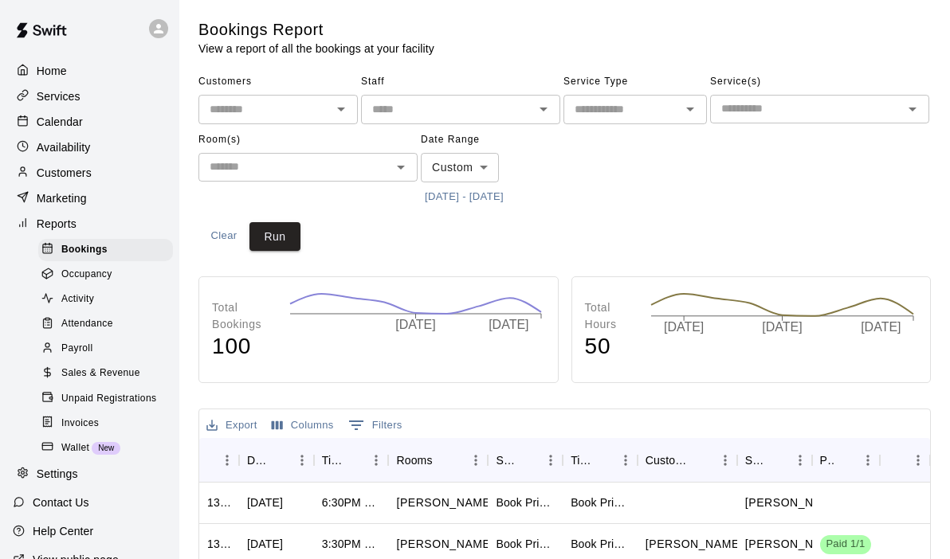
click at [468, 116] on input "text" at bounding box center [447, 110] width 163 height 20
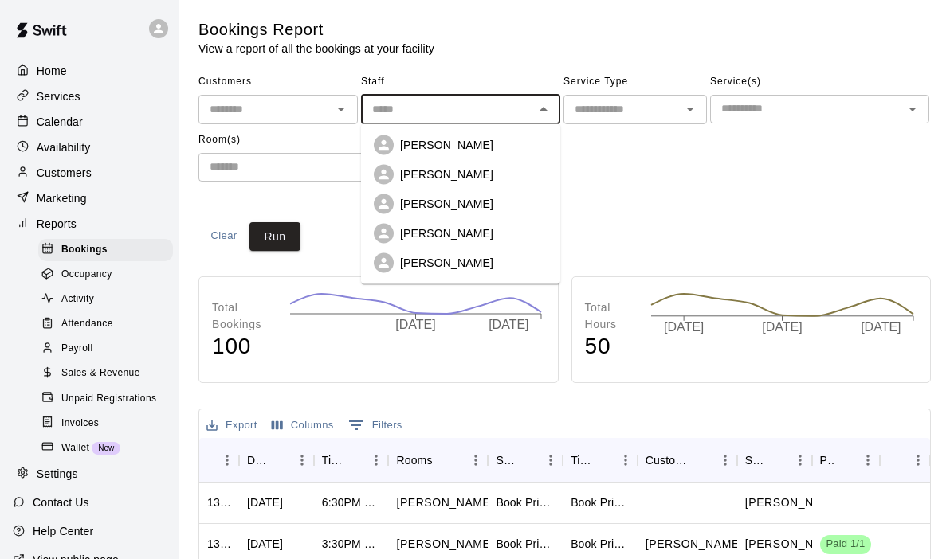
click at [440, 263] on p "[PERSON_NAME]" at bounding box center [446, 263] width 93 height 16
type input "**********"
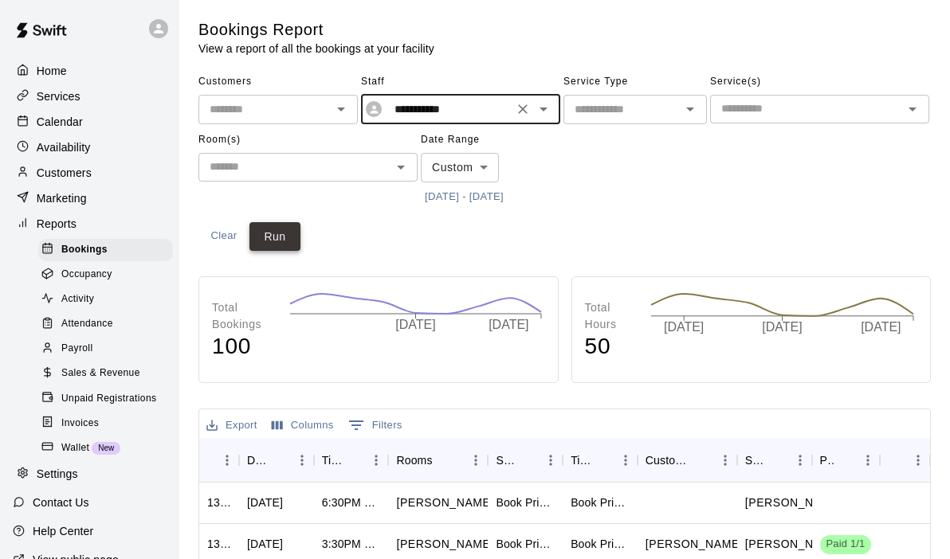
click at [292, 241] on button "Run" at bounding box center [274, 236] width 51 height 29
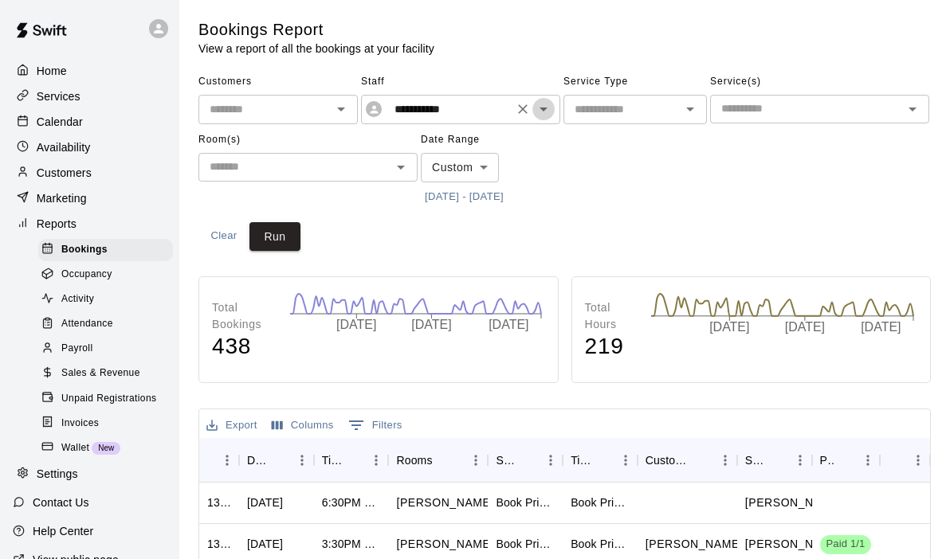
click at [551, 112] on icon "Open" at bounding box center [543, 109] width 19 height 19
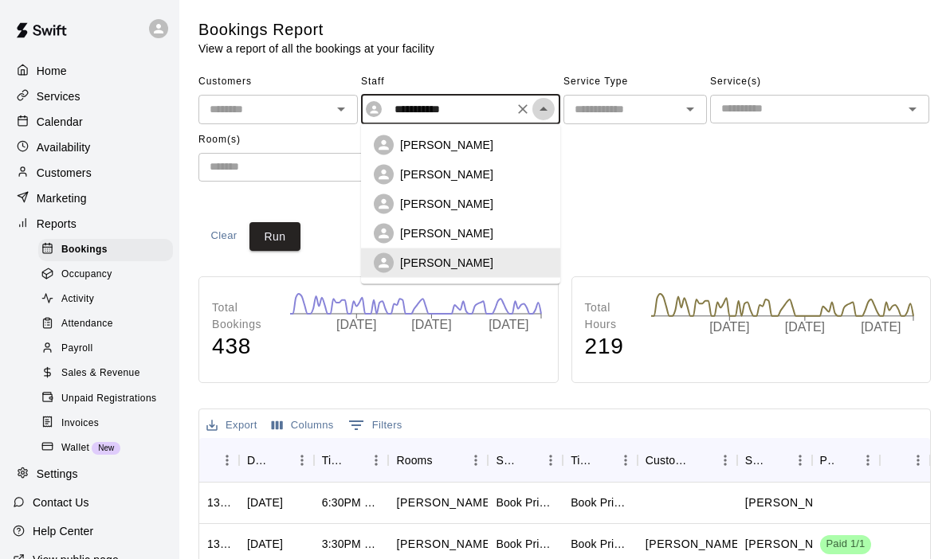
click at [551, 112] on icon "Close" at bounding box center [543, 109] width 19 height 19
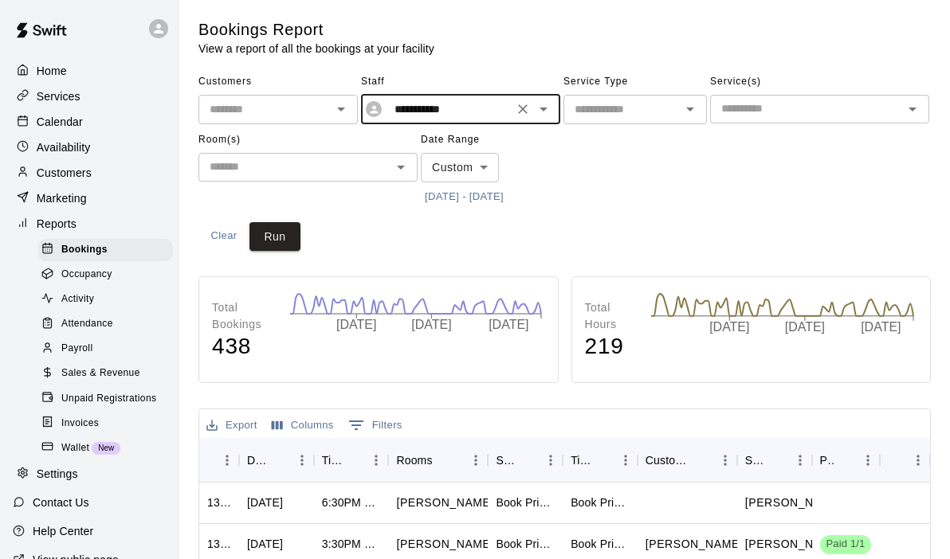
click at [404, 167] on icon "Open" at bounding box center [400, 167] width 19 height 19
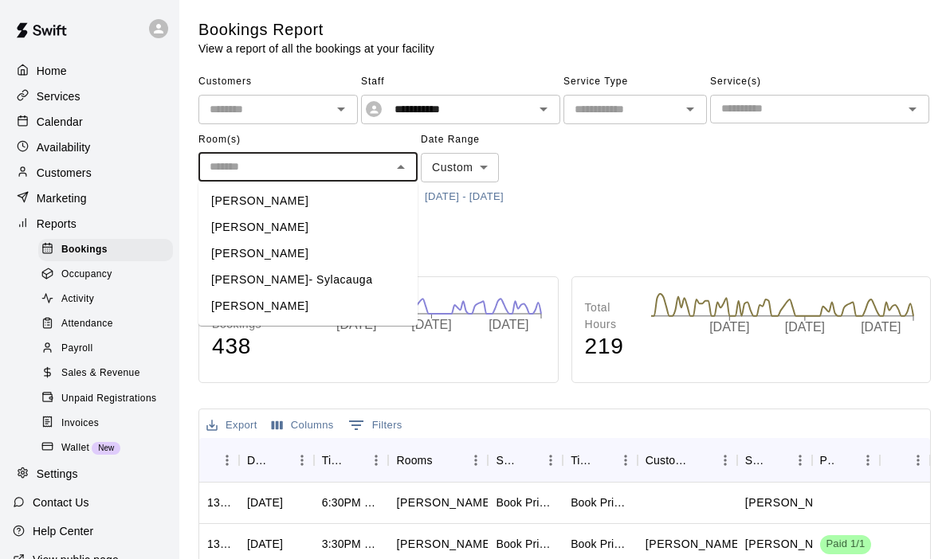
click at [404, 167] on icon "Close" at bounding box center [400, 167] width 19 height 19
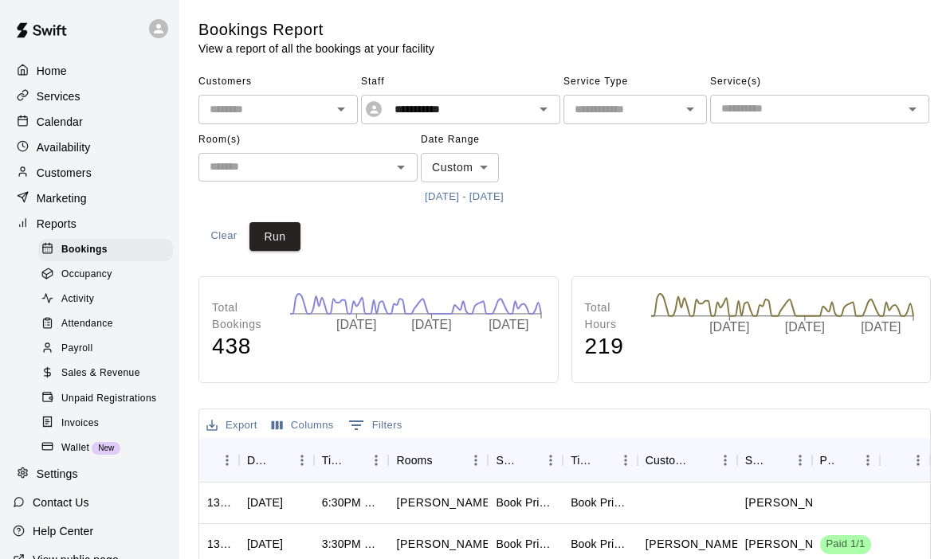
click at [384, 204] on div "Room(s) ​" at bounding box center [307, 169] width 219 height 82
click at [548, 120] on div at bounding box center [532, 109] width 41 height 22
click at [548, 106] on icon "Open" at bounding box center [543, 109] width 19 height 19
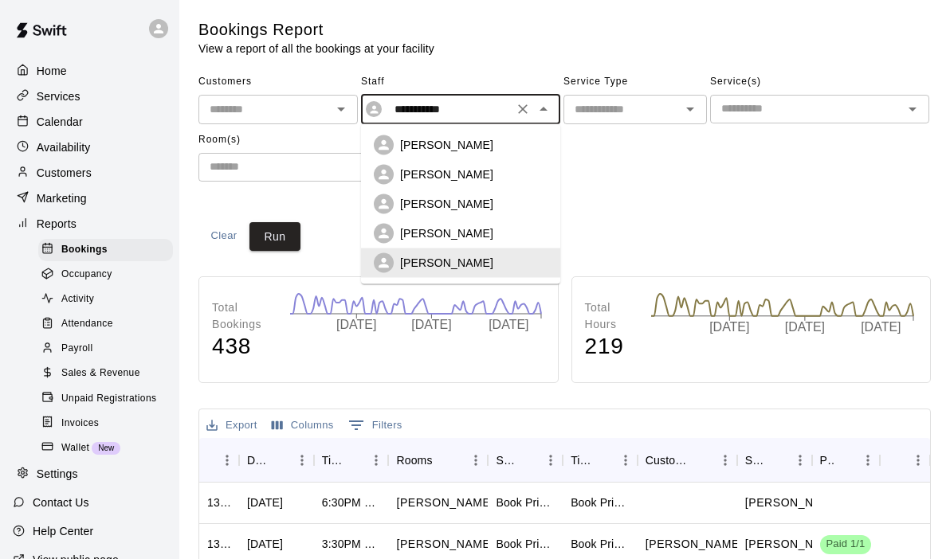
click at [635, 188] on div "**********" at bounding box center [564, 139] width 732 height 140
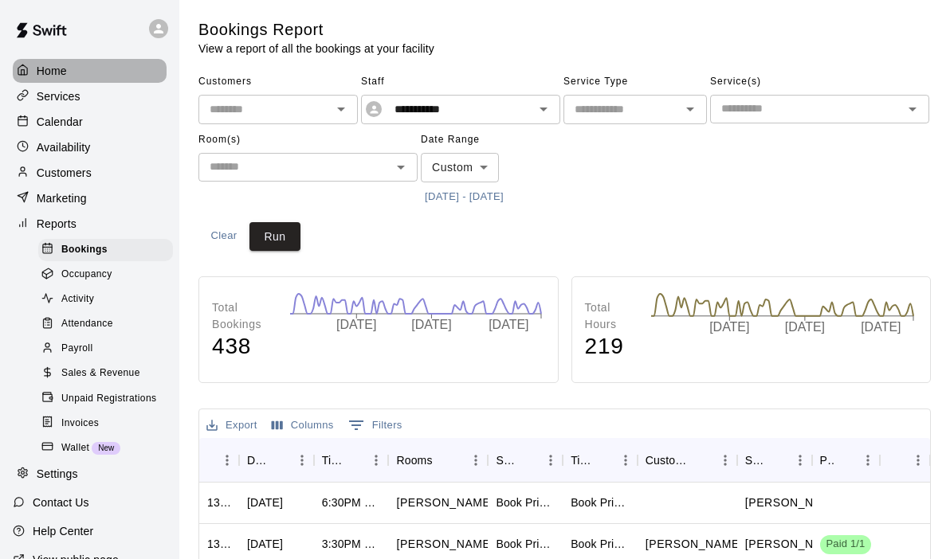
click at [62, 69] on p "Home" at bounding box center [52, 71] width 30 height 16
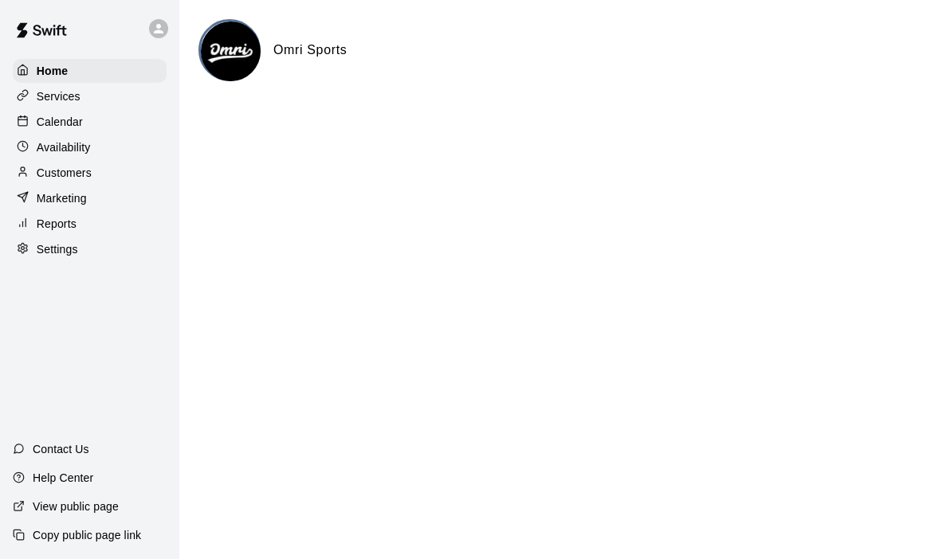
click at [83, 124] on div "Calendar" at bounding box center [90, 122] width 154 height 24
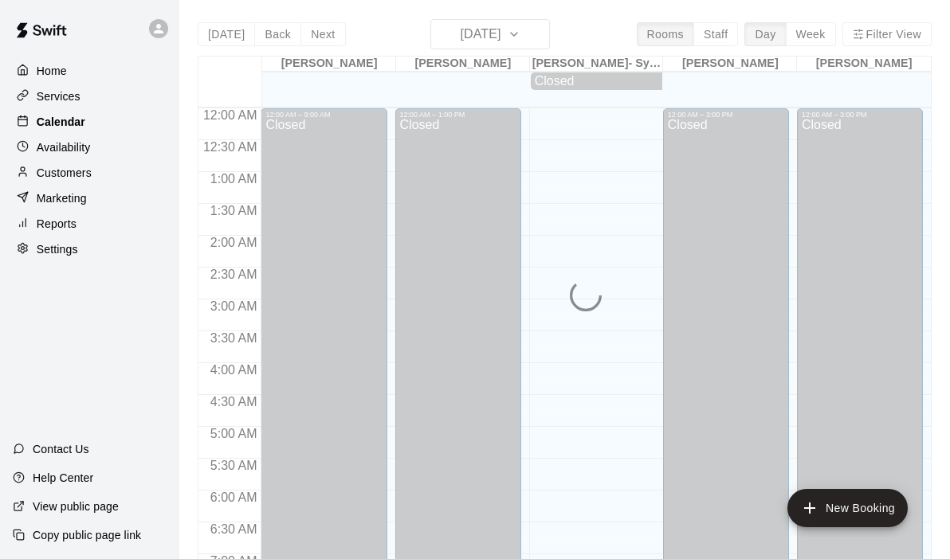
scroll to position [720, 0]
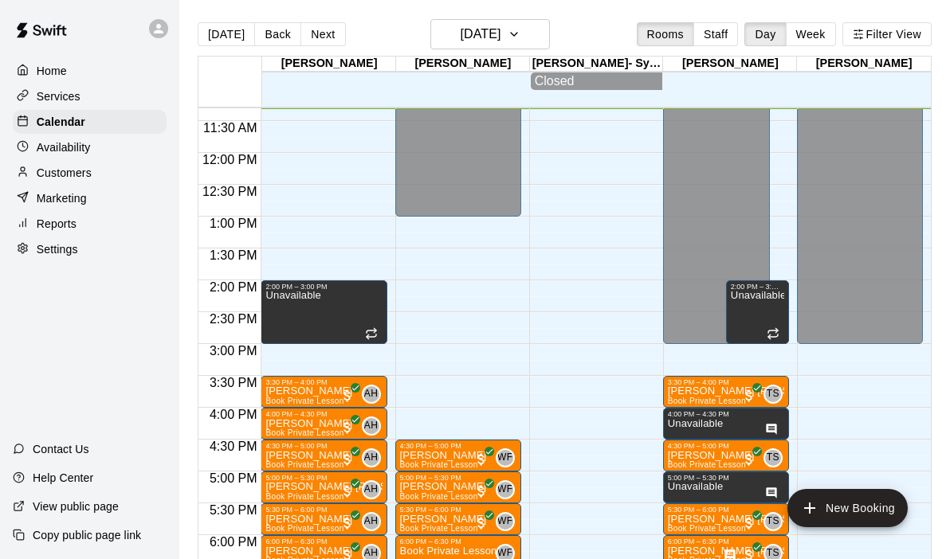
click at [65, 177] on p "Customers" at bounding box center [64, 173] width 55 height 16
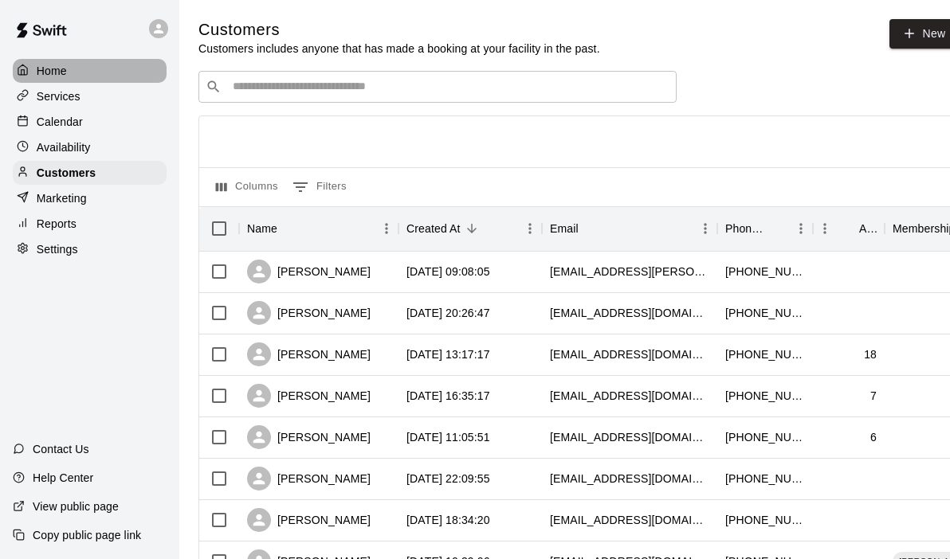
click at [134, 64] on div "Home" at bounding box center [90, 71] width 154 height 24
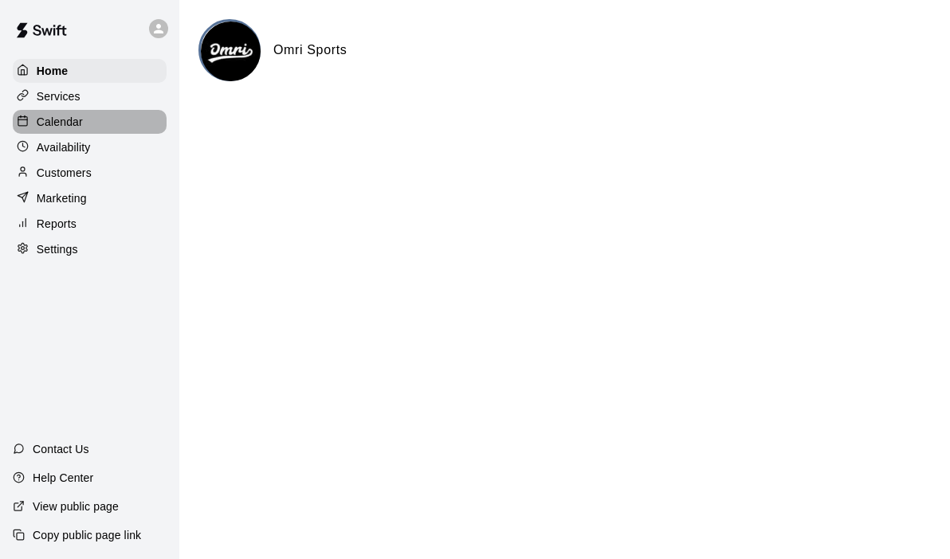
click at [75, 127] on p "Calendar" at bounding box center [60, 122] width 46 height 16
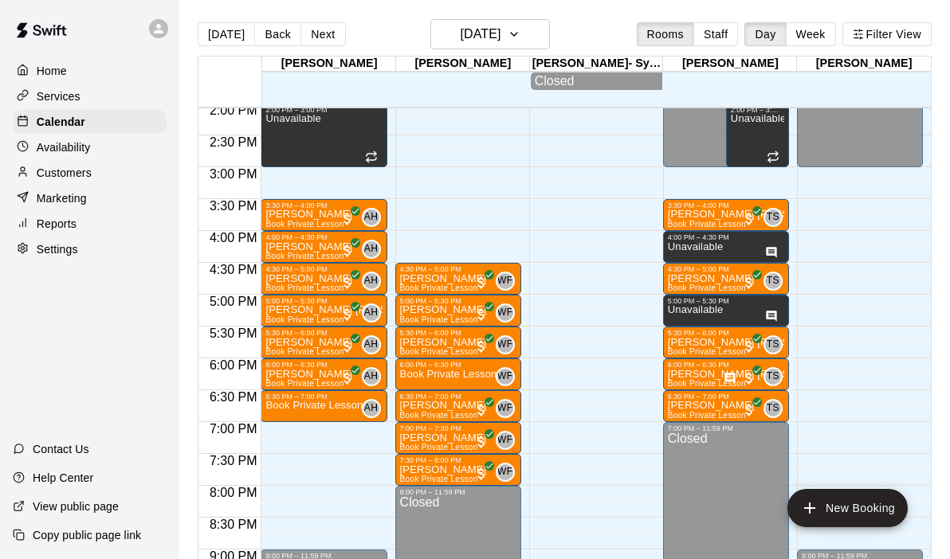
scroll to position [908, 0]
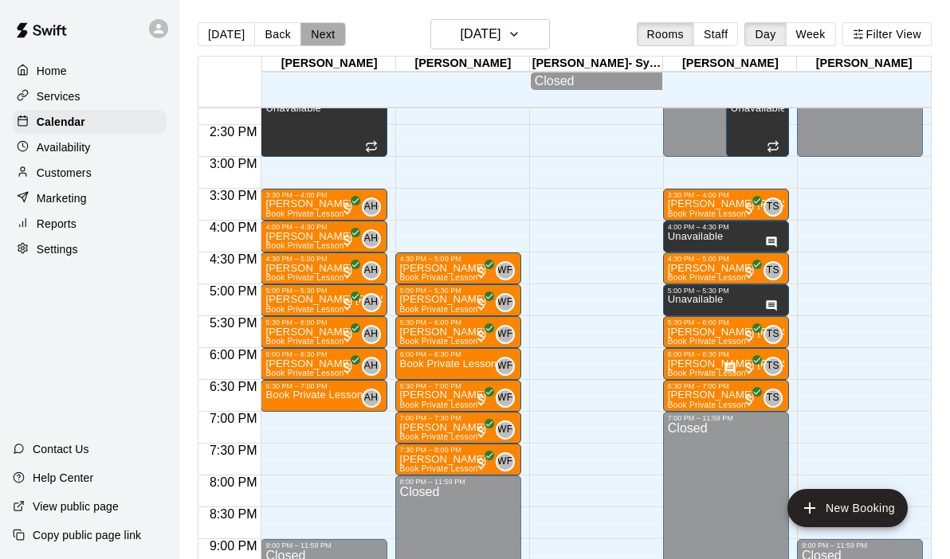
click at [316, 26] on button "Next" at bounding box center [322, 34] width 45 height 24
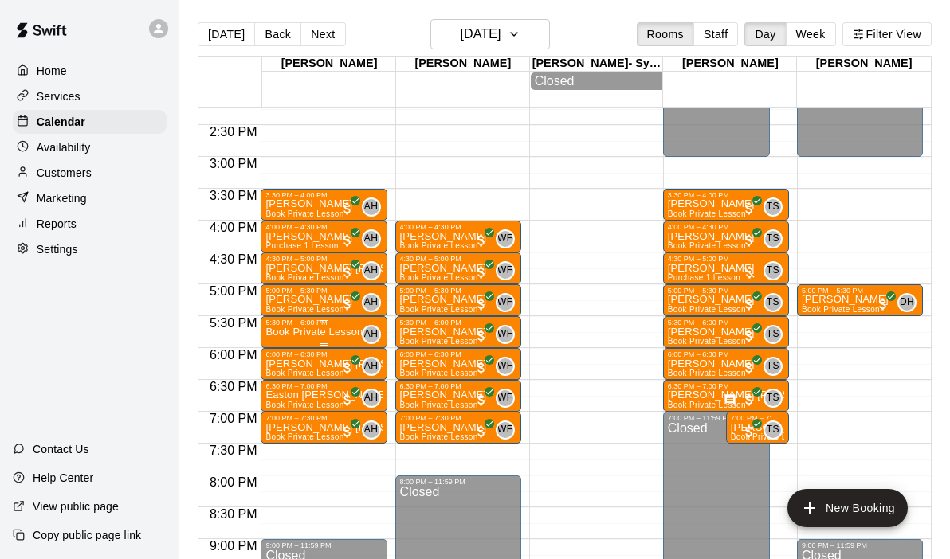
click at [296, 327] on div "5:30 PM – 6:00 PM" at bounding box center [323, 323] width 116 height 8
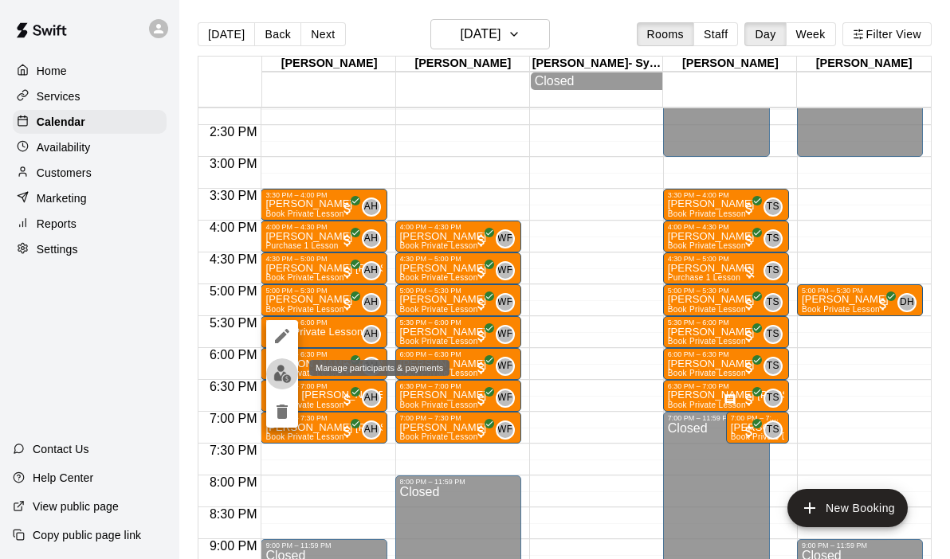
click at [281, 375] on img "edit" at bounding box center [282, 374] width 18 height 18
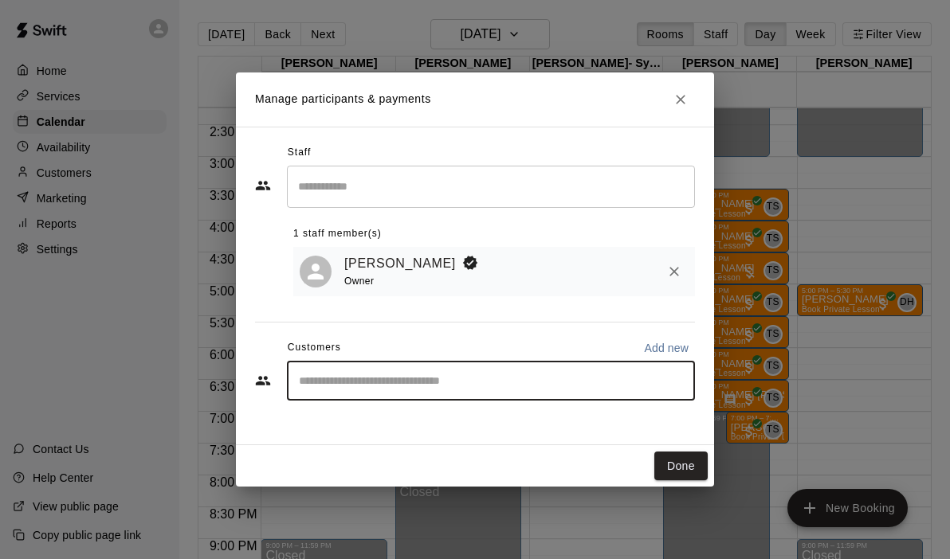
click at [344, 388] on input "Start typing to search customers..." at bounding box center [491, 381] width 394 height 16
type input "*"
type input "******"
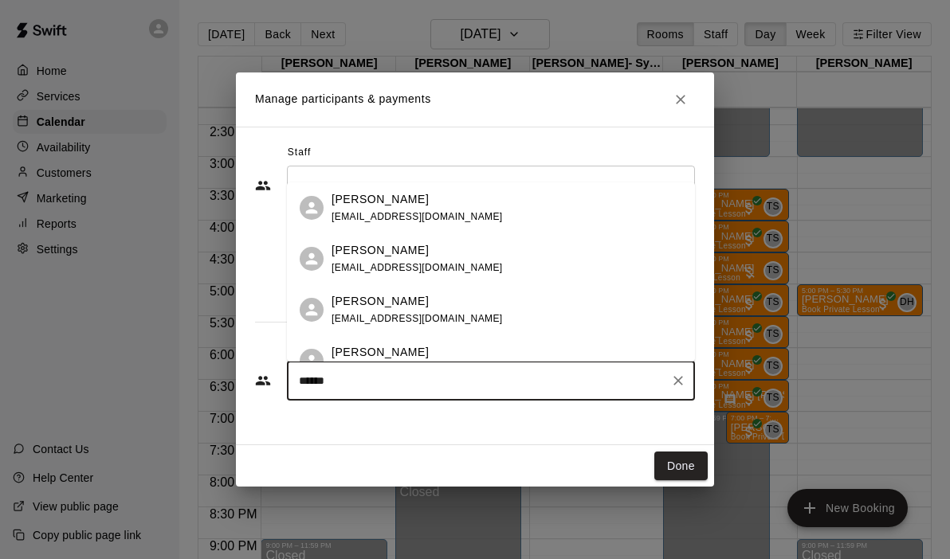
click at [405, 308] on p "[PERSON_NAME]" at bounding box center [380, 301] width 97 height 17
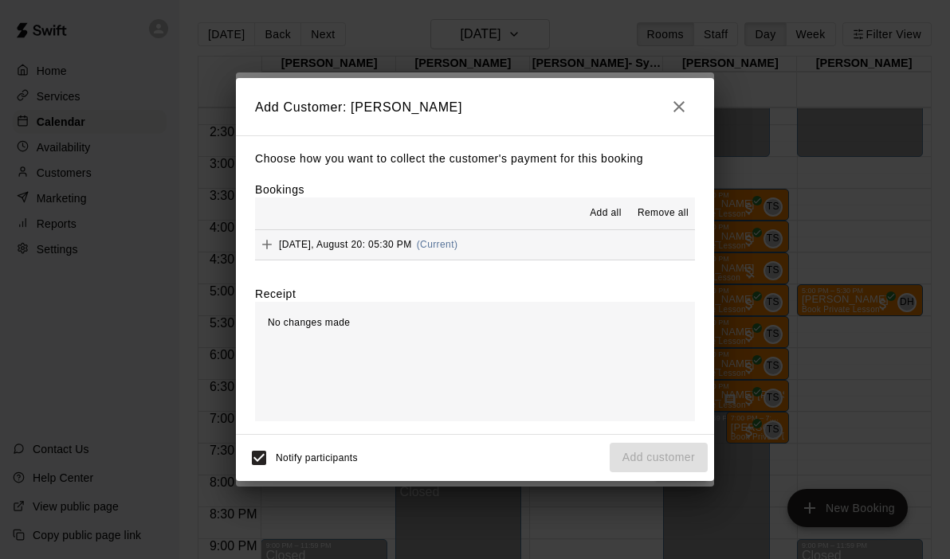
click at [512, 253] on button "[DATE], August 20: 05:30 PM (Current)" at bounding box center [475, 244] width 440 height 29
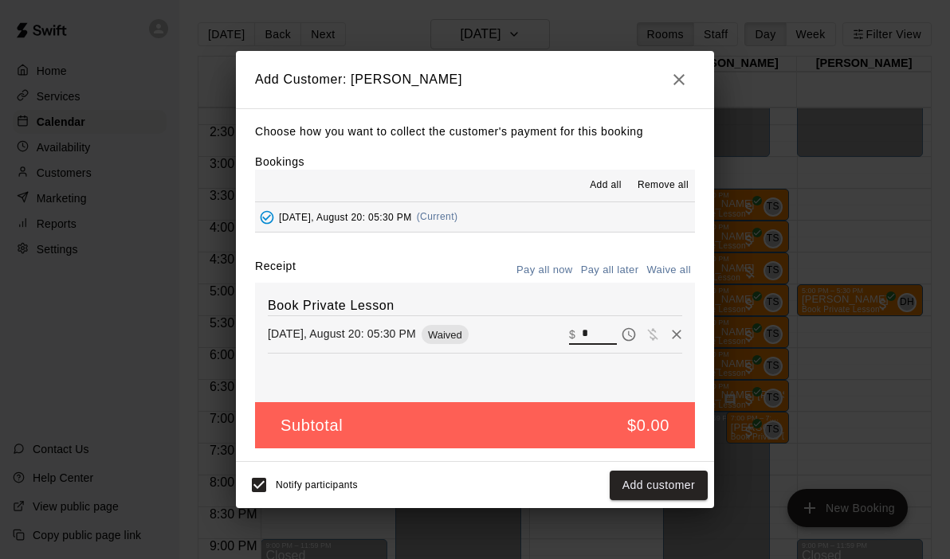
click at [595, 328] on input "*" at bounding box center [599, 334] width 35 height 21
type input "**"
click at [665, 467] on div "Notify participants Checkout" at bounding box center [475, 485] width 478 height 46
click at [666, 481] on button "Checkout" at bounding box center [670, 485] width 75 height 29
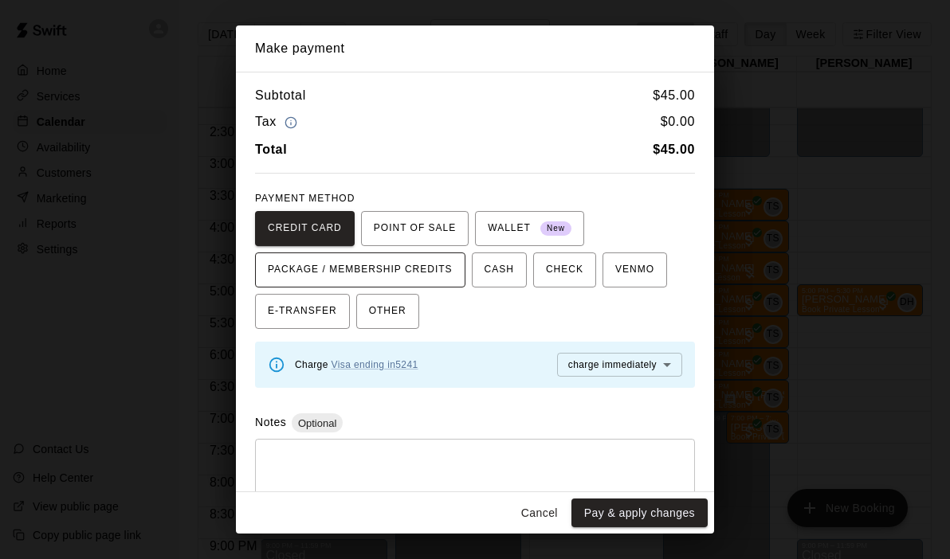
click at [441, 260] on span "PACKAGE / MEMBERSHIP CREDITS" at bounding box center [360, 270] width 185 height 26
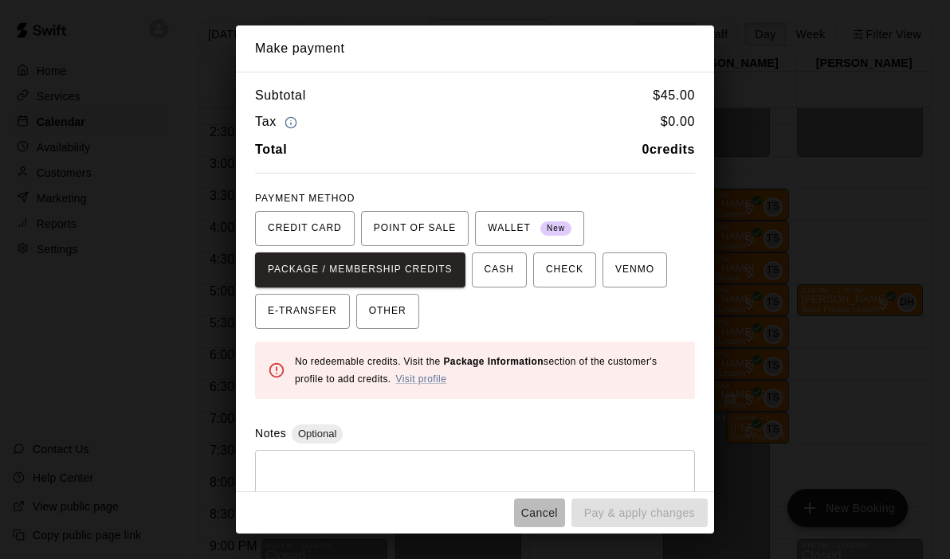
click at [540, 518] on button "Cancel" at bounding box center [539, 513] width 51 height 29
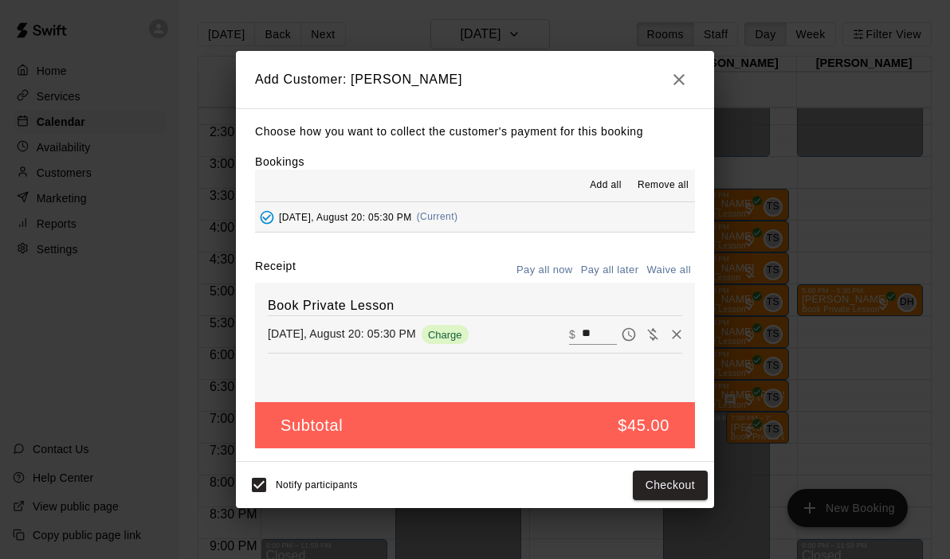
click at [683, 75] on icon "button" at bounding box center [678, 79] width 11 height 11
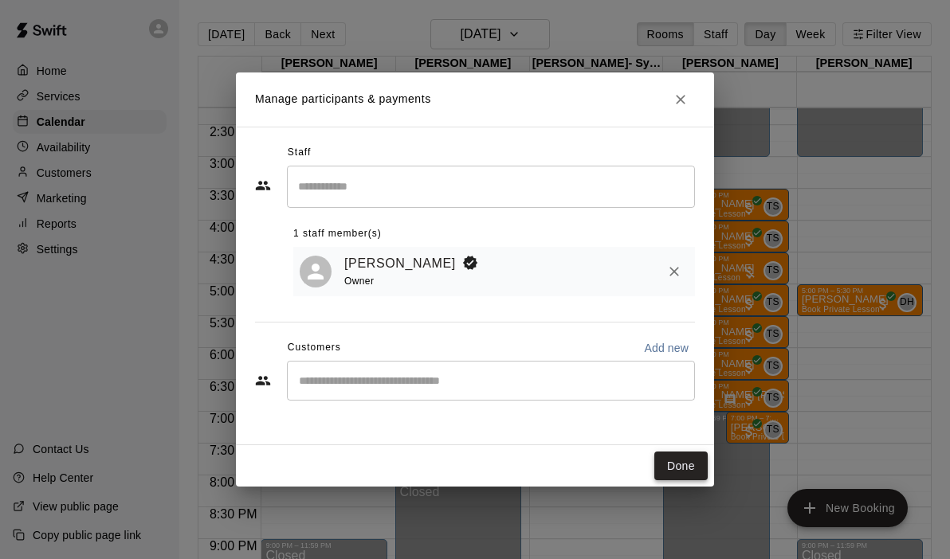
click at [683, 477] on button "Done" at bounding box center [680, 466] width 53 height 29
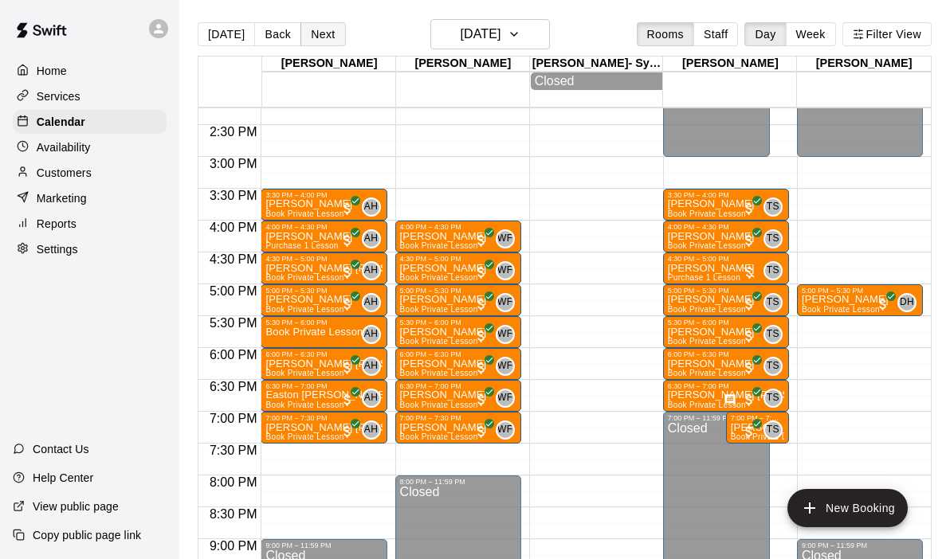
click at [313, 42] on button "Next" at bounding box center [322, 34] width 45 height 24
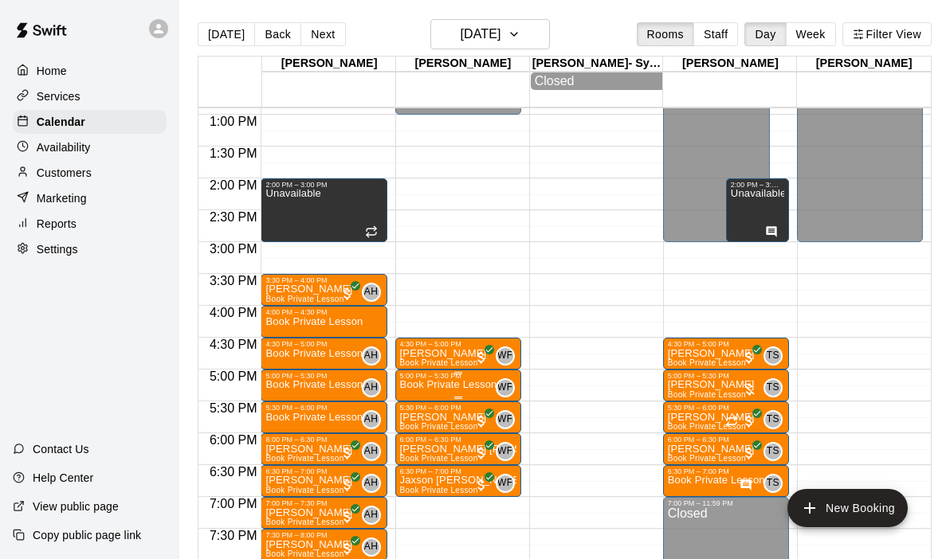
scroll to position [808, 0]
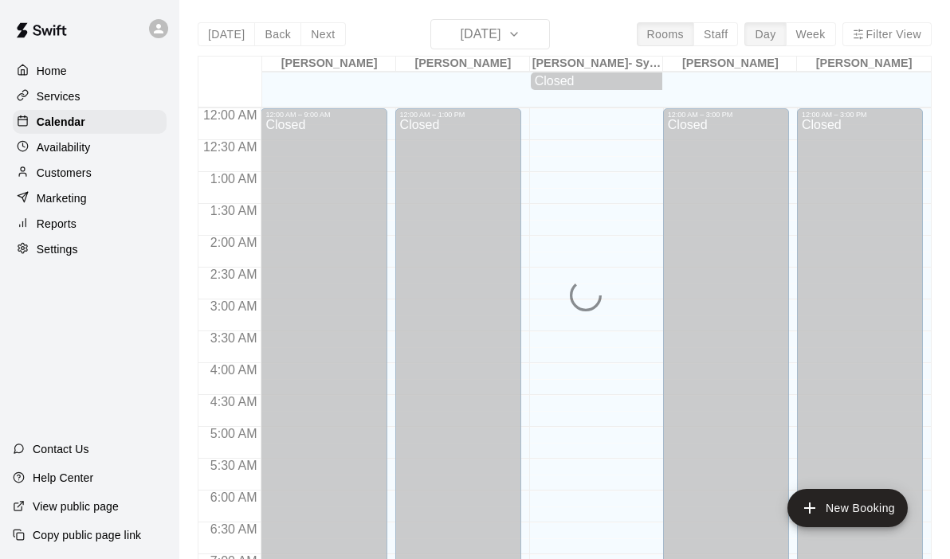
scroll to position [749, 0]
